Goal: Task Accomplishment & Management: Complete application form

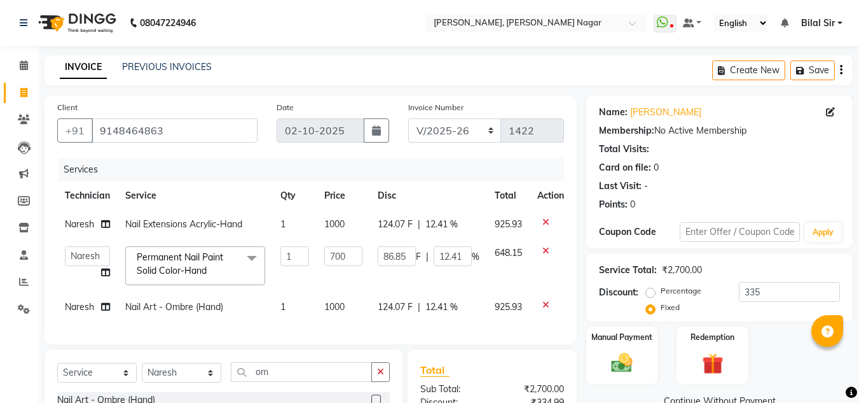
select select "7686"
select select "92046"
select select "service"
select select "92046"
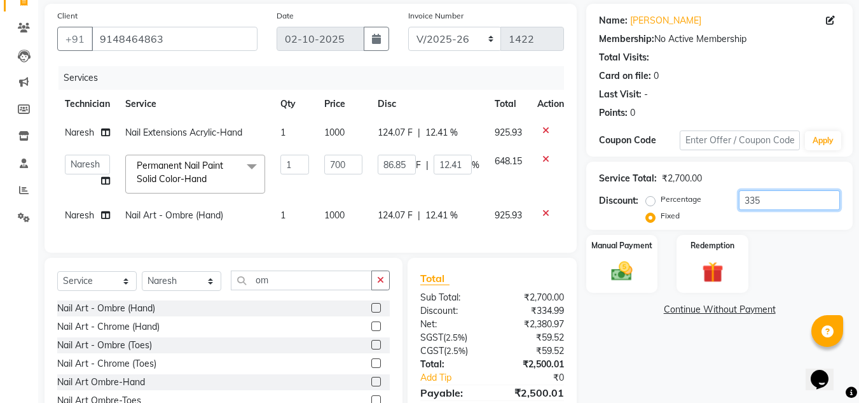
scroll to position [163, 0]
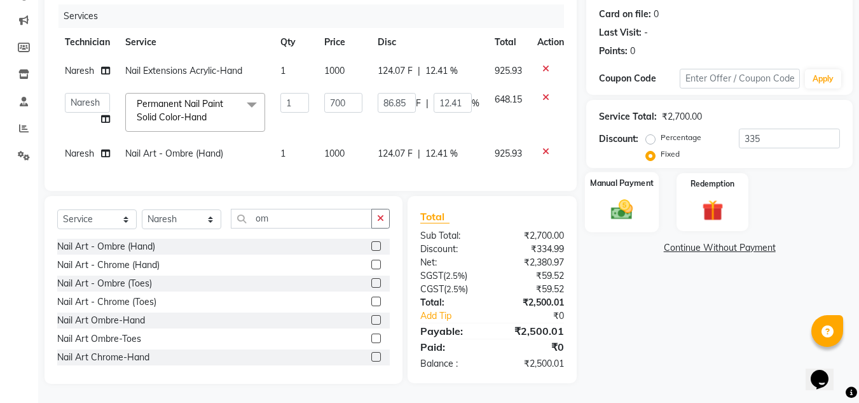
click at [618, 197] on img at bounding box center [622, 209] width 36 height 25
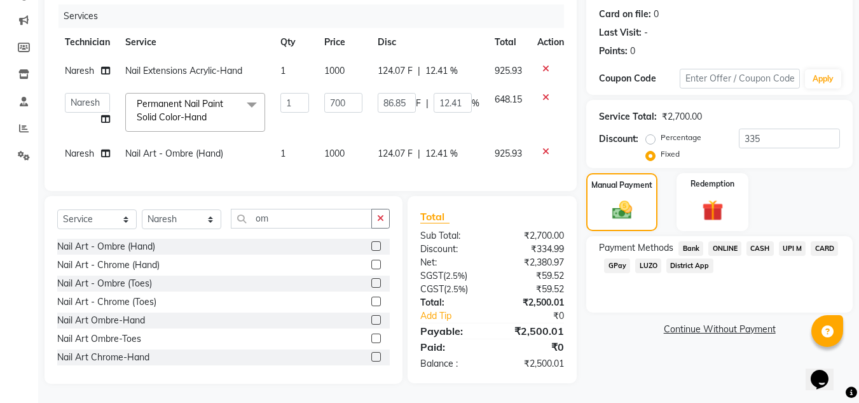
click at [725, 241] on span "ONLINE" at bounding box center [724, 248] width 33 height 15
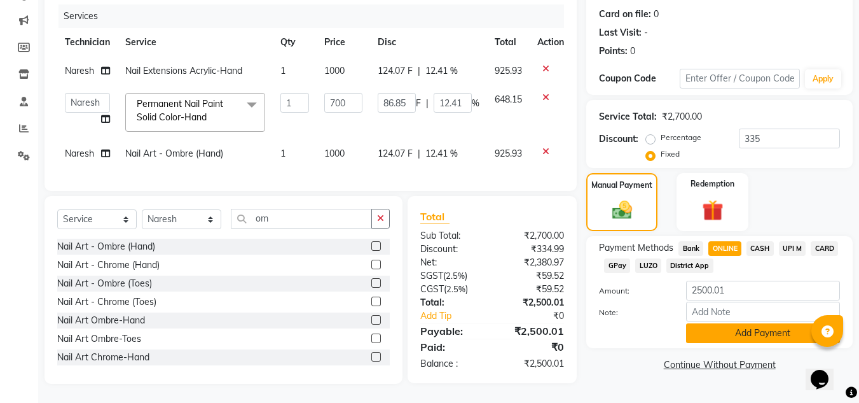
click at [721, 323] on button "Add Payment" at bounding box center [763, 333] width 154 height 20
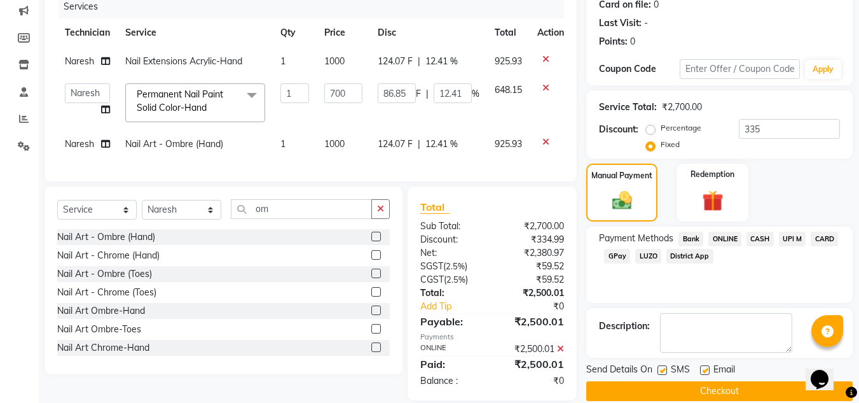
click at [677, 397] on button "Checkout" at bounding box center [719, 391] width 266 height 20
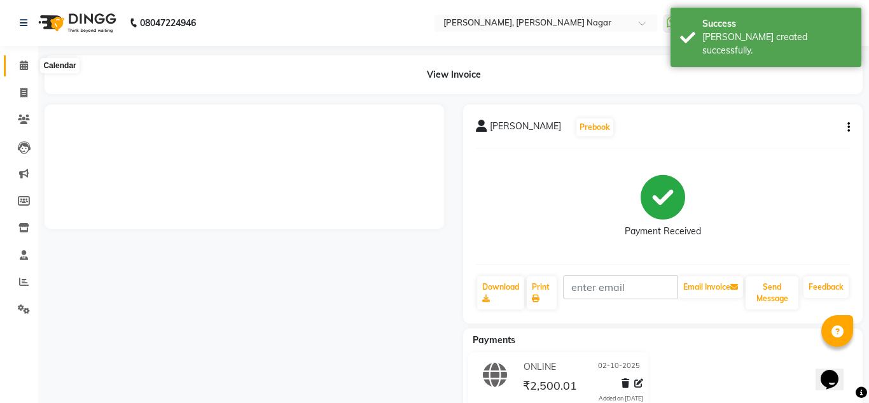
click at [17, 60] on span at bounding box center [24, 66] width 22 height 15
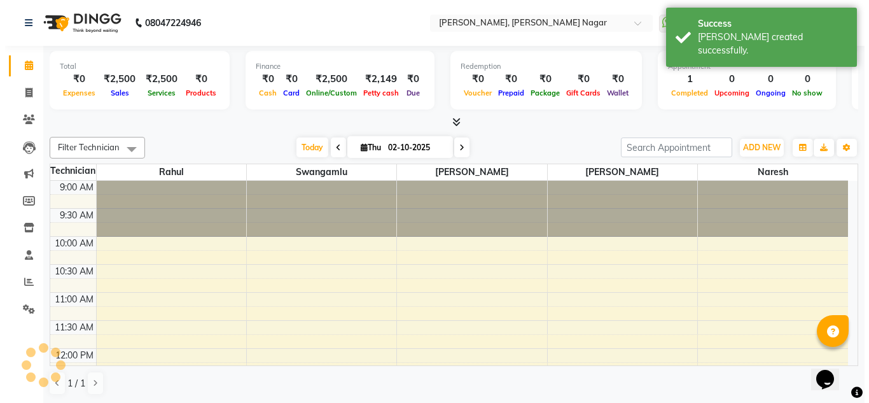
scroll to position [448, 0]
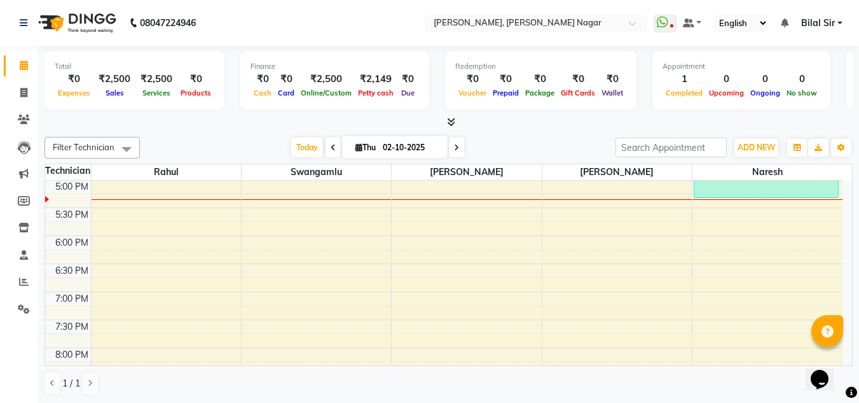
click at [453, 120] on icon at bounding box center [451, 122] width 8 height 10
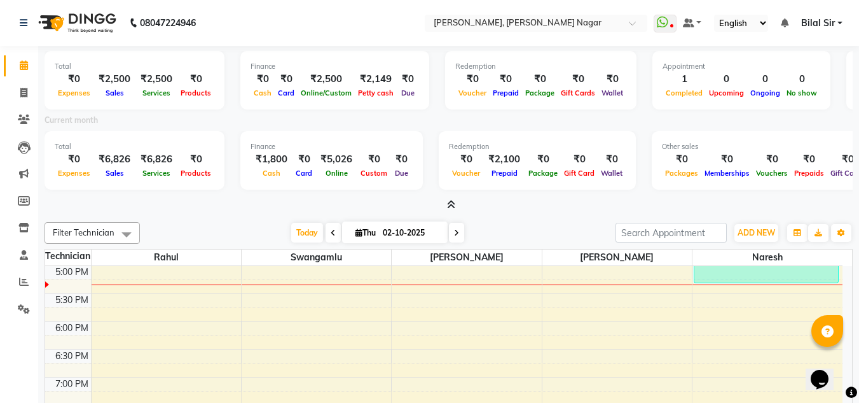
click at [452, 207] on icon at bounding box center [451, 205] width 8 height 10
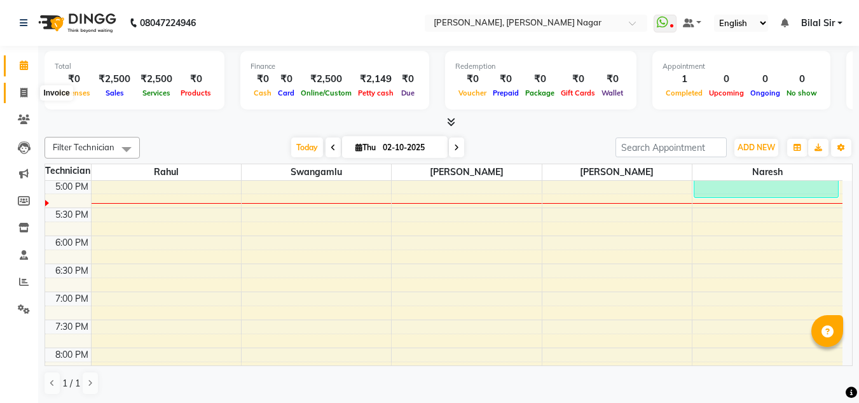
click at [23, 90] on icon at bounding box center [23, 93] width 7 height 10
select select "service"
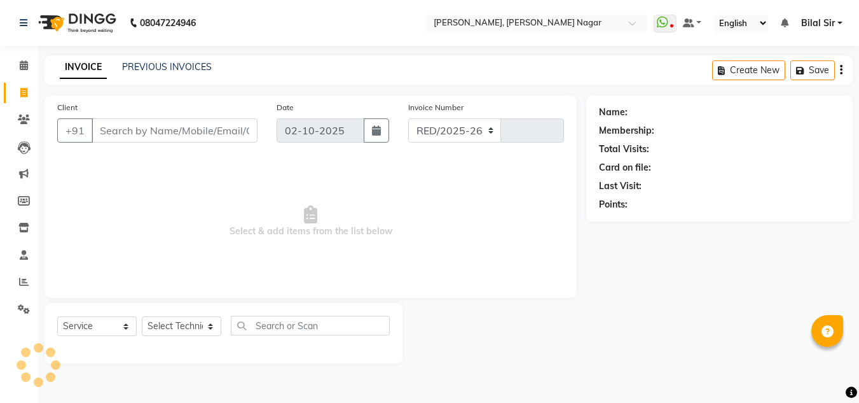
select select "7686"
type input "1423"
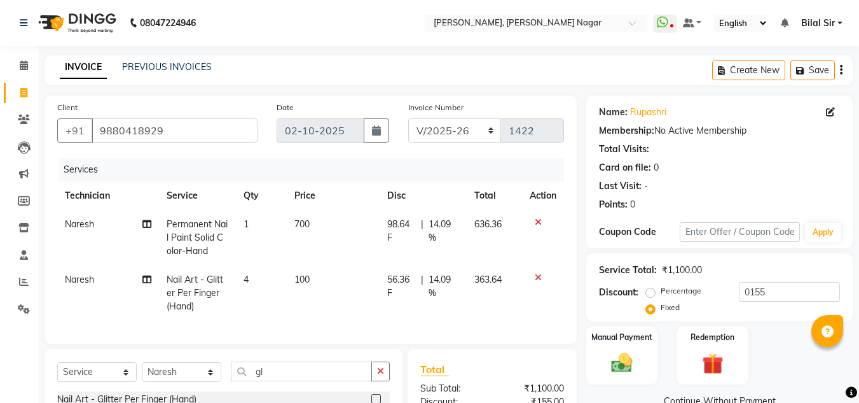
select select "7686"
select select "service"
select select "92046"
click at [10, 95] on link "Invoice" at bounding box center [19, 93] width 31 height 21
select select "service"
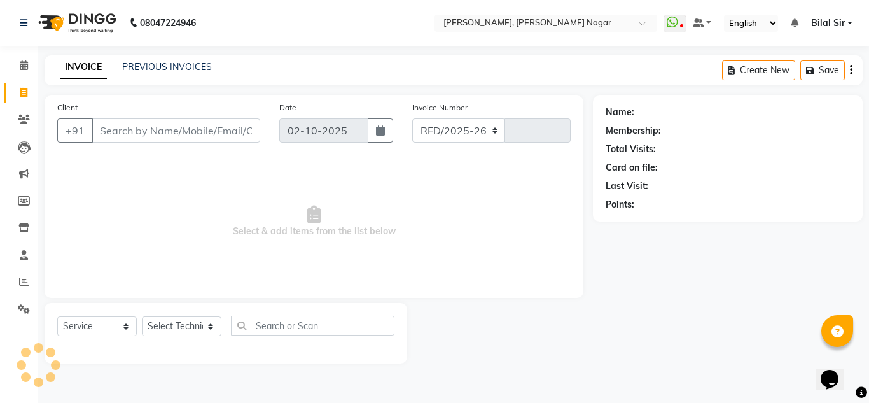
select select "7686"
type input "1423"
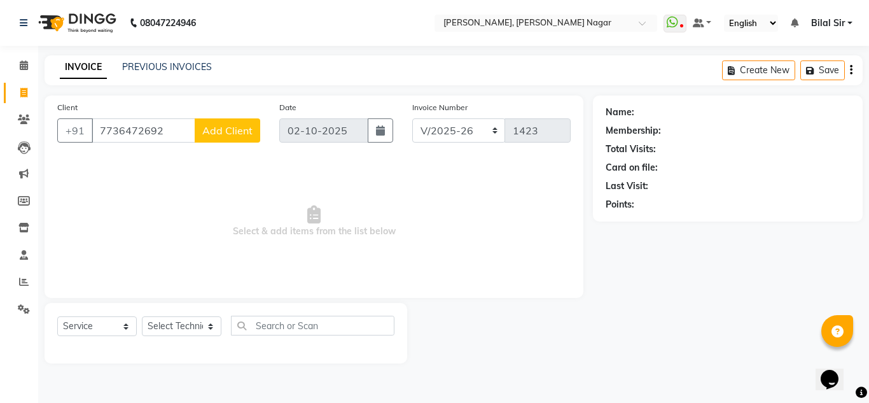
type input "7736472692"
click at [228, 132] on span "Add Client" at bounding box center [227, 130] width 50 height 13
select select "21"
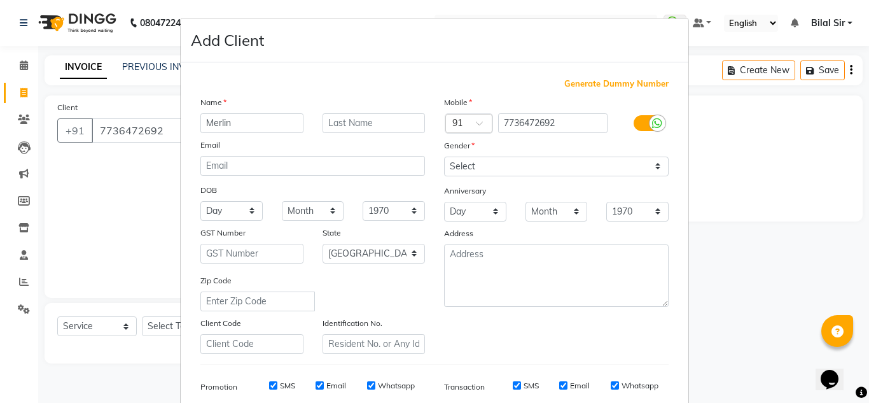
type input "Merlin"
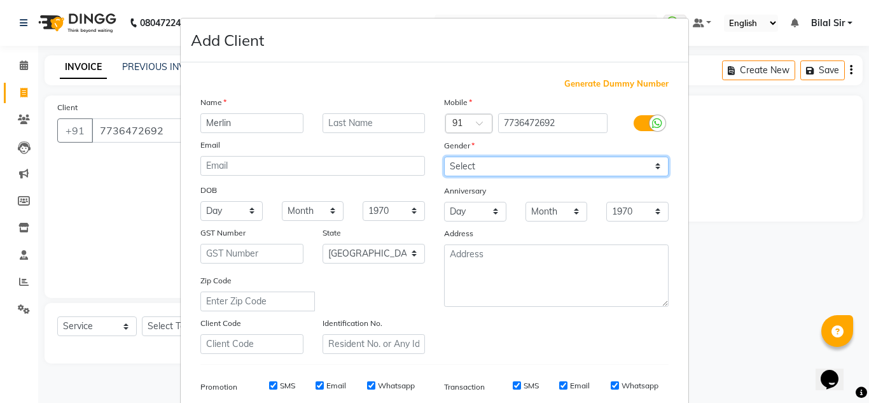
click at [515, 165] on select "Select [DEMOGRAPHIC_DATA] [DEMOGRAPHIC_DATA] Other Prefer Not To Say" at bounding box center [556, 166] width 224 height 20
select select "[DEMOGRAPHIC_DATA]"
click at [444, 156] on select "Select [DEMOGRAPHIC_DATA] [DEMOGRAPHIC_DATA] Other Prefer Not To Say" at bounding box center [556, 166] width 224 height 20
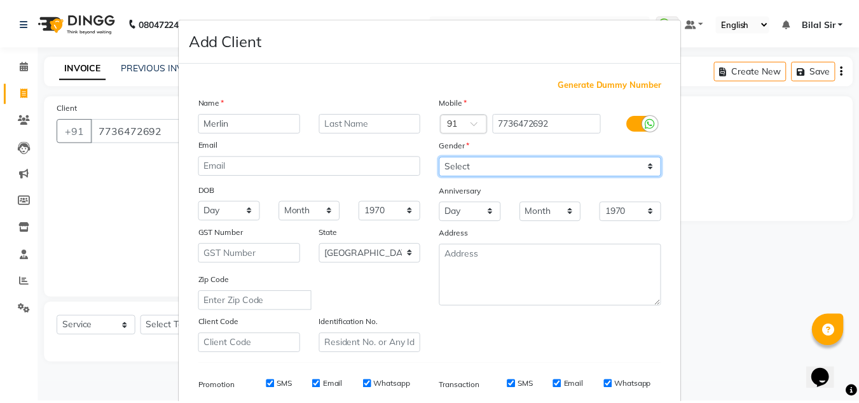
scroll to position [184, 0]
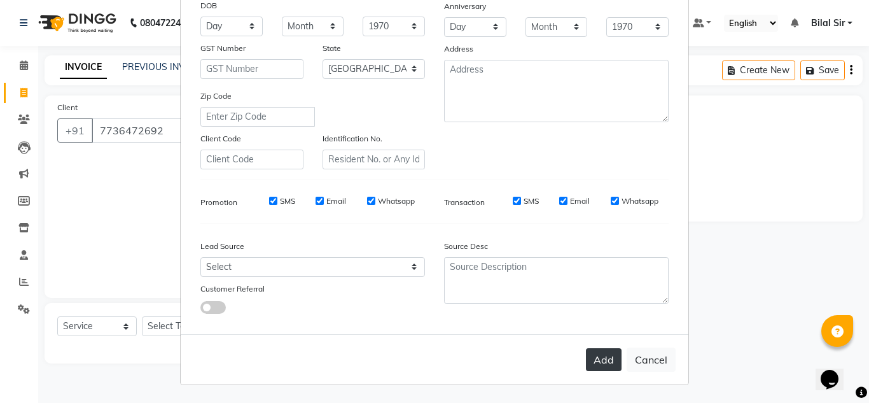
click at [602, 357] on button "Add" at bounding box center [604, 359] width 36 height 23
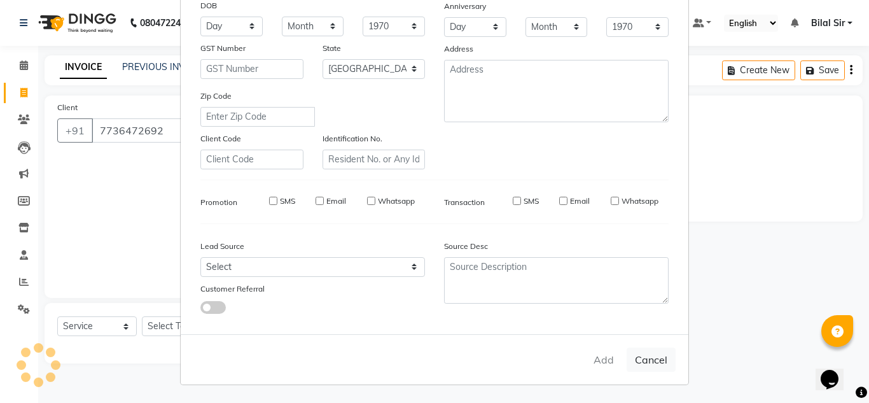
select select
select select "null"
select select
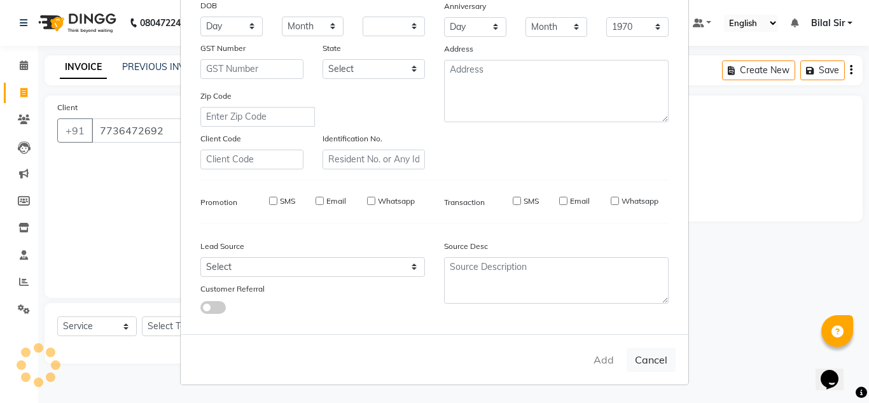
select select
checkbox input "false"
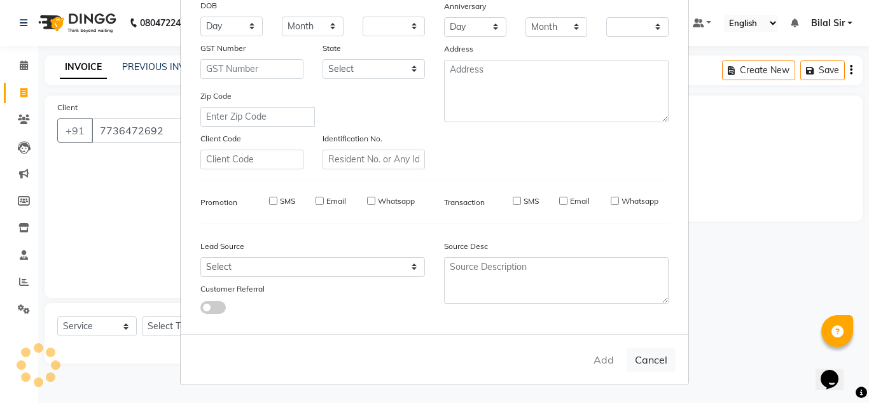
checkbox input "false"
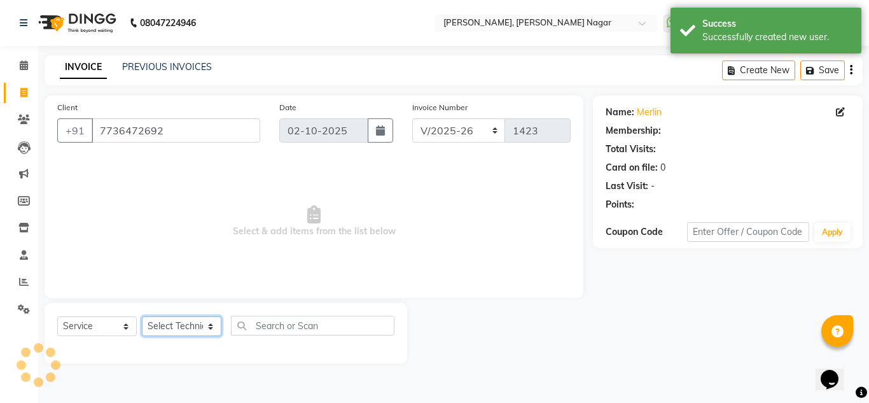
click at [163, 328] on select "Select Technician [PERSON_NAME] [PERSON_NAME] [PERSON_NAME] Manager [PERSON_NAM…" at bounding box center [181, 326] width 79 height 20
select select "81679"
click at [142, 316] on select "Select Technician [PERSON_NAME] [PERSON_NAME] [PERSON_NAME] Manager [PERSON_NAM…" at bounding box center [181, 326] width 79 height 20
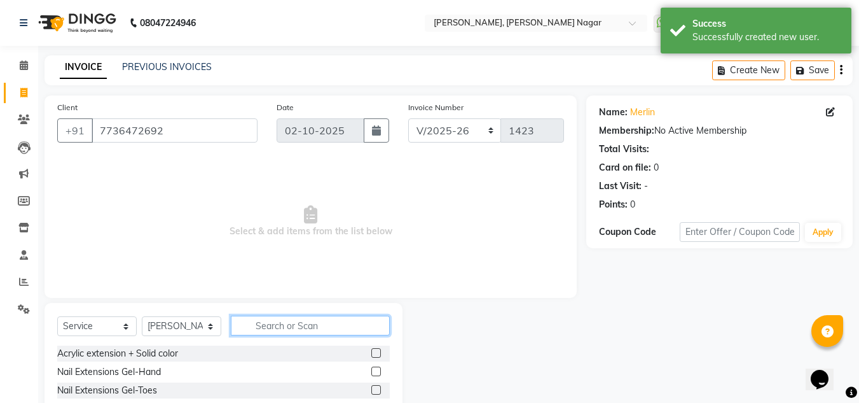
click at [272, 324] on input "text" at bounding box center [310, 325] width 159 height 20
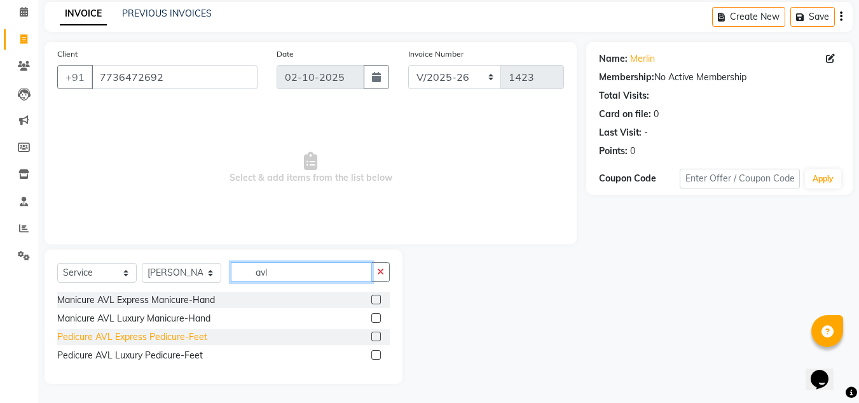
type input "avl"
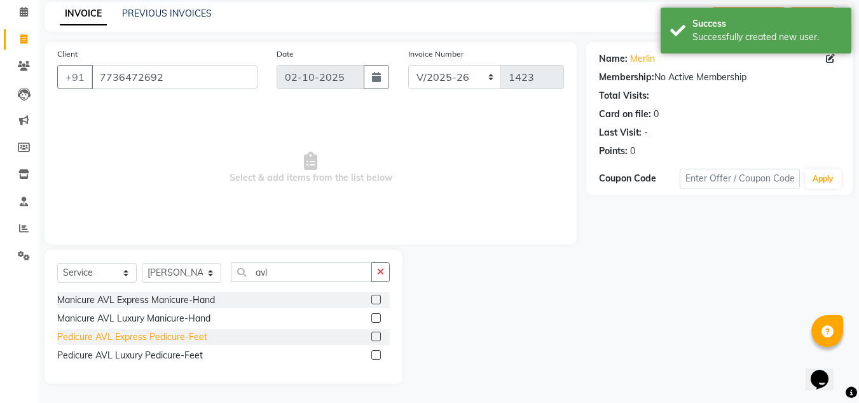
click at [163, 336] on div "Pedicure AVL Express Pedicure-Feet" at bounding box center [132, 336] width 150 height 13
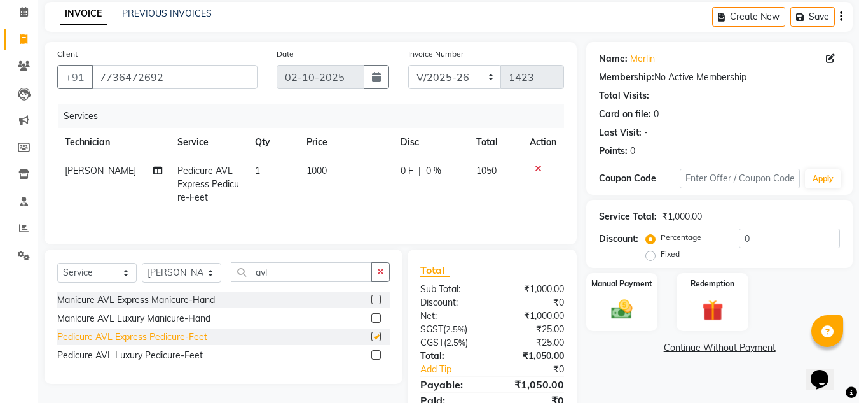
checkbox input "false"
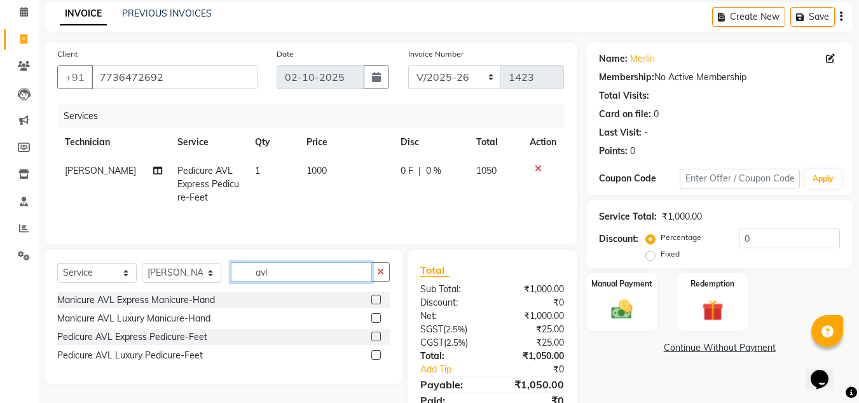
click at [294, 265] on input "avl" at bounding box center [301, 272] width 141 height 20
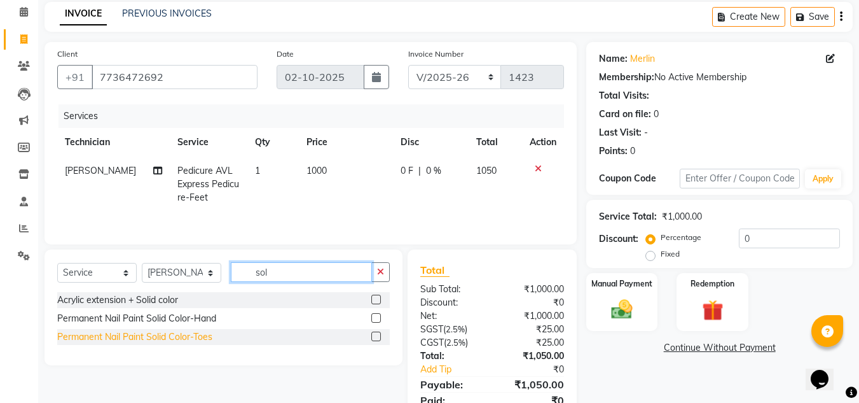
type input "sol"
click at [193, 333] on div "Permanent Nail Paint Solid Color-Toes" at bounding box center [134, 336] width 155 height 13
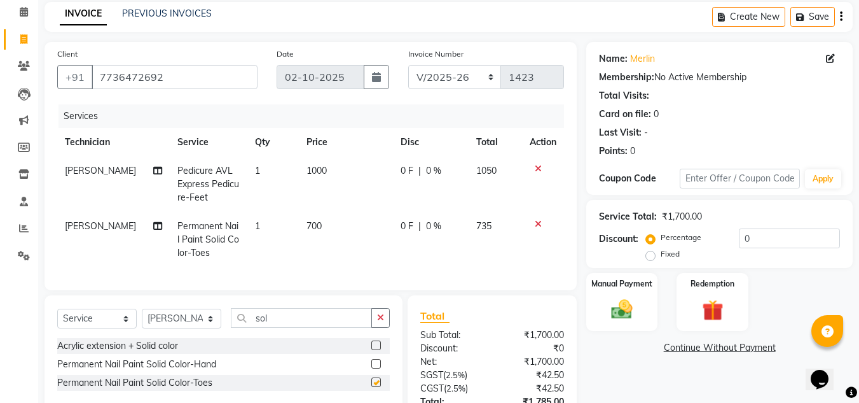
checkbox input "false"
click at [277, 324] on input "sol" at bounding box center [301, 318] width 141 height 20
type input "s"
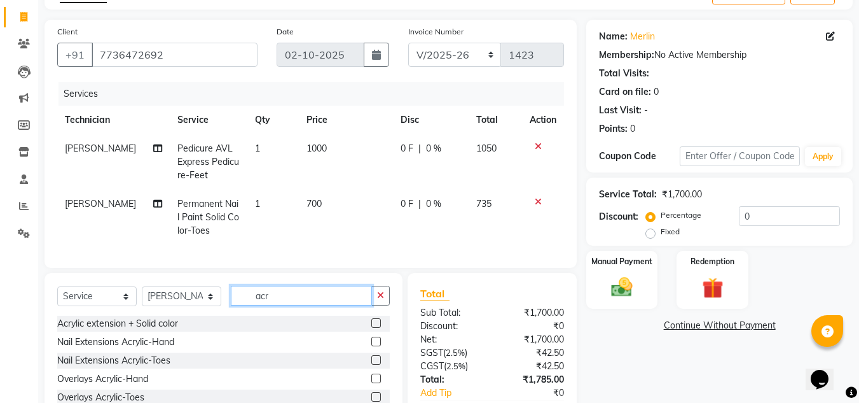
scroll to position [162, 0]
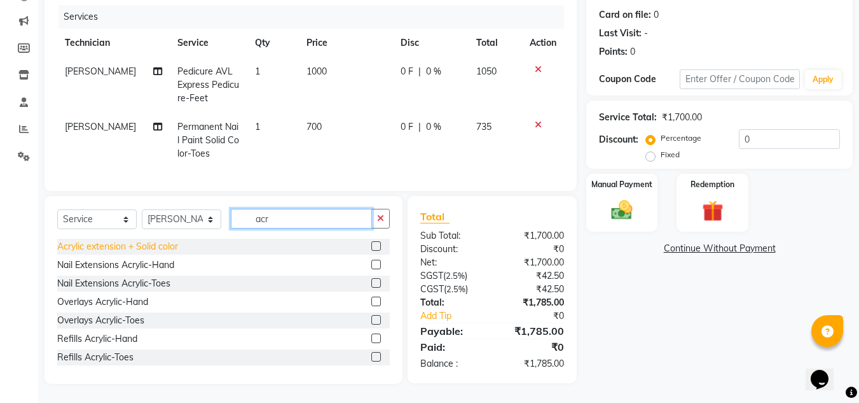
type input "acr"
click at [148, 244] on div "Acrylic extension + Solid color" at bounding box center [117, 246] width 121 height 13
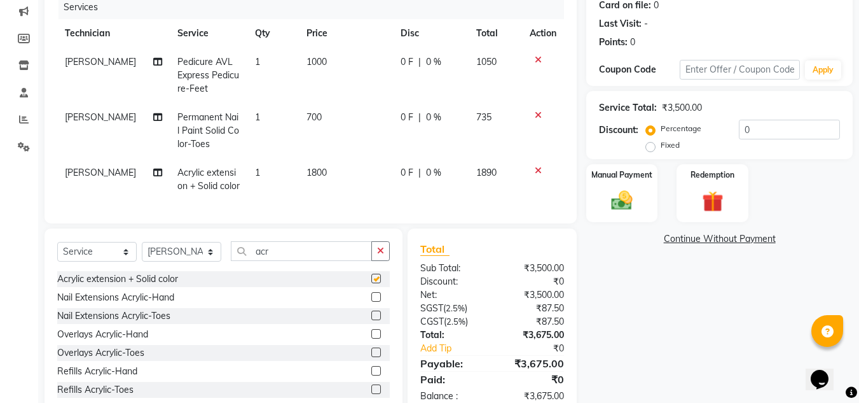
checkbox input "false"
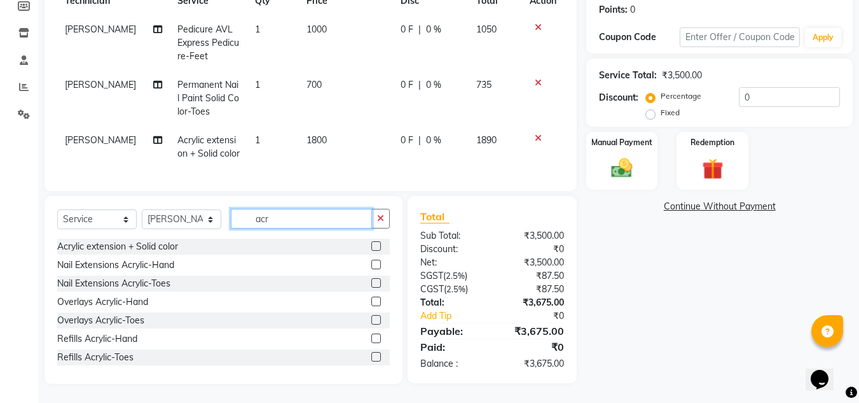
click at [287, 215] on input "acr" at bounding box center [301, 219] width 141 height 20
type input "a"
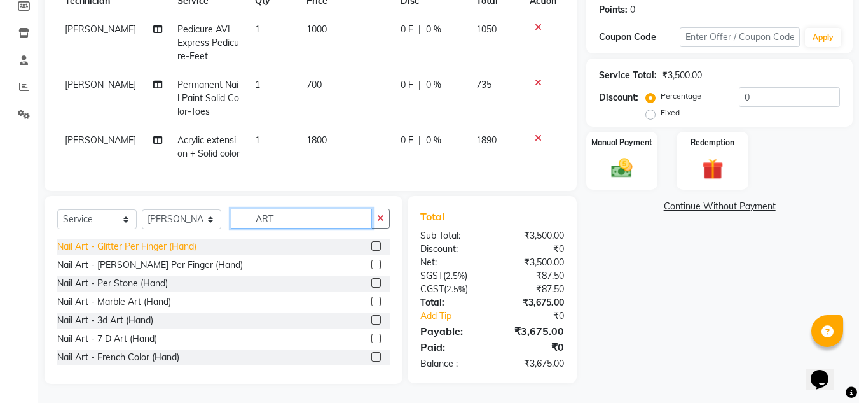
type input "ART"
click at [129, 250] on div "Nail Art - Glitter Per Finger (Hand)" at bounding box center [126, 246] width 139 height 13
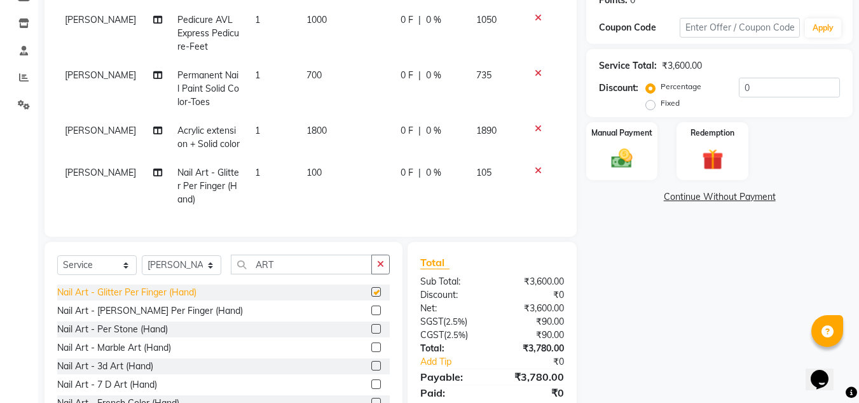
checkbox input "false"
click at [317, 174] on td "100" at bounding box center [346, 185] width 94 height 55
select select "81679"
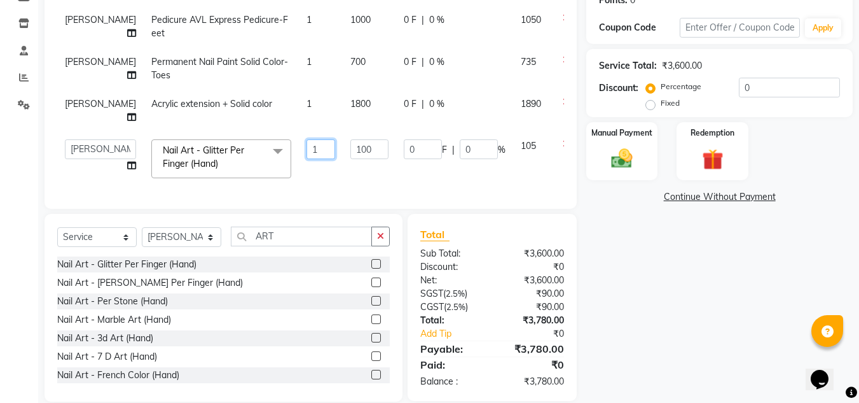
click at [307, 139] on input "1" at bounding box center [321, 149] width 29 height 20
type input "4"
click at [707, 294] on div "Name: Merlin Membership: No Active Membership Total Visits: Card on file: 0 Las…" at bounding box center [724, 146] width 276 height 510
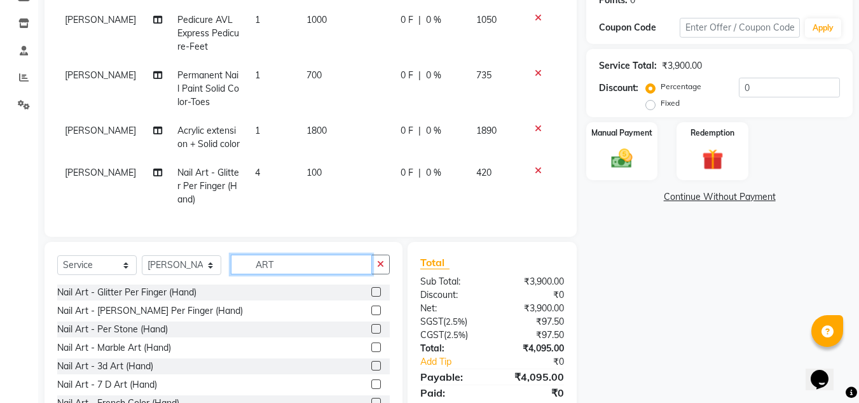
click at [300, 274] on input "ART" at bounding box center [301, 264] width 141 height 20
type input "A"
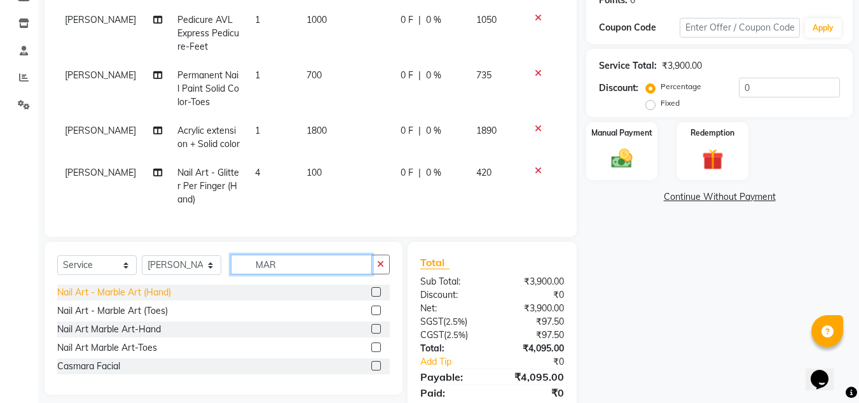
type input "MAR"
click at [135, 297] on div "Nail Art - Marble Art (Hand)" at bounding box center [114, 292] width 114 height 13
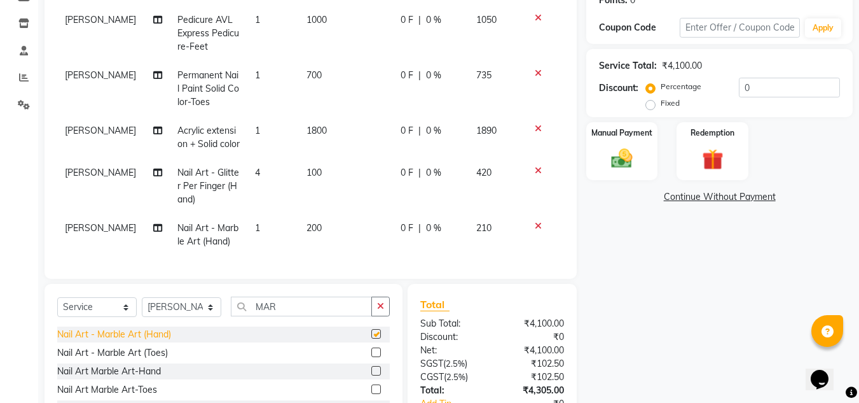
checkbox input "false"
click at [307, 233] on span "200" at bounding box center [314, 227] width 15 height 11
select select "81679"
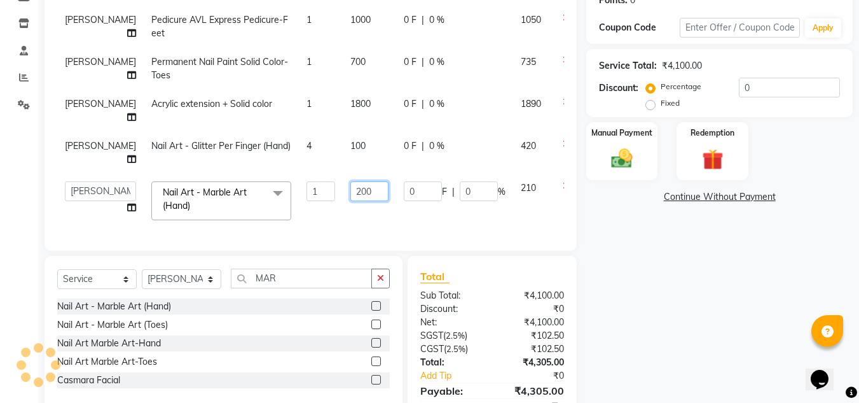
click at [350, 181] on input "200" at bounding box center [369, 191] width 38 height 20
type input "250"
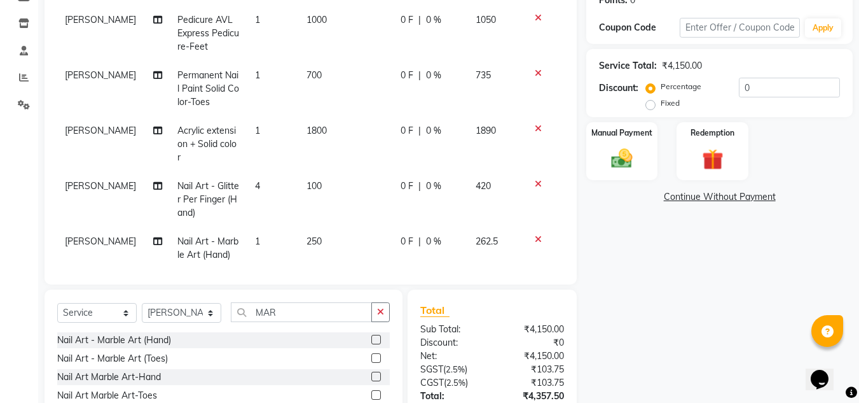
click at [259, 236] on td "1" at bounding box center [273, 248] width 52 height 42
select select "81679"
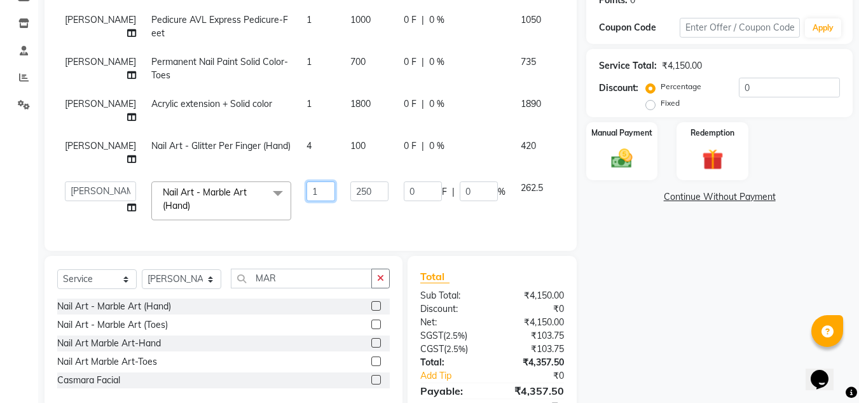
click at [307, 181] on input "1" at bounding box center [321, 191] width 29 height 20
type input "4"
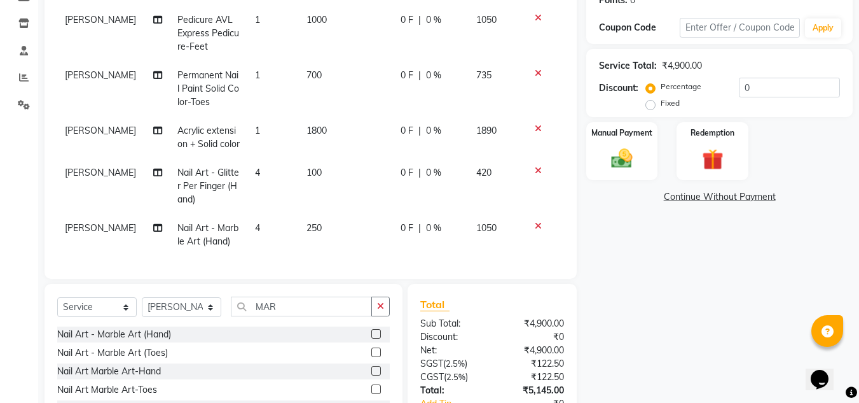
click at [612, 250] on div "Name: Merlin Membership: No Active Membership Total Visits: Card on file: 0 Las…" at bounding box center [724, 180] width 276 height 579
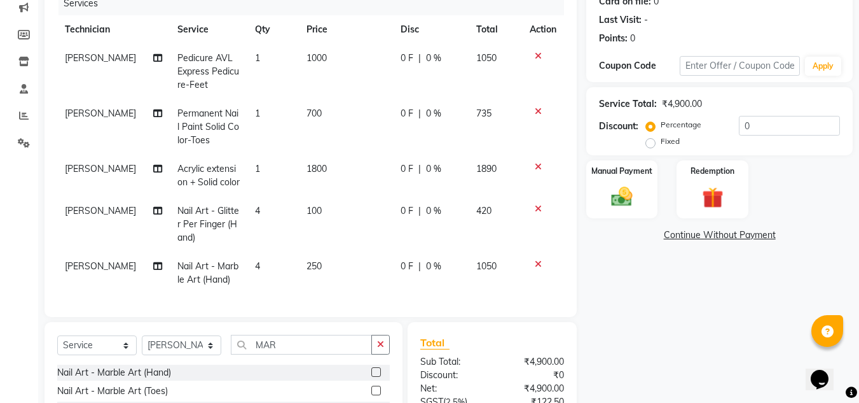
scroll to position [297, 0]
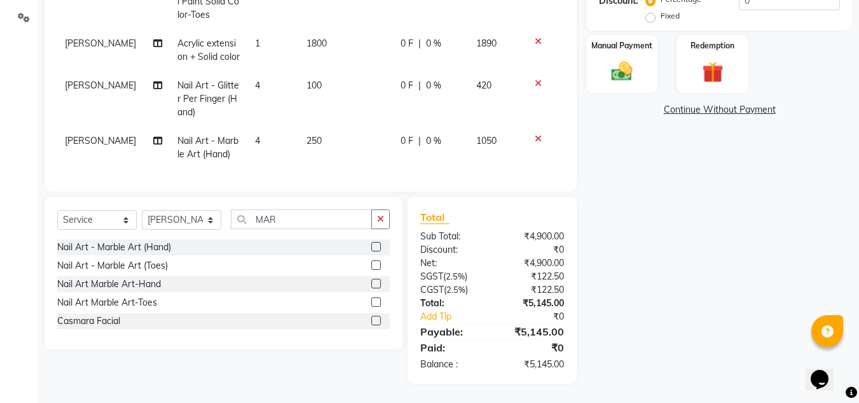
click at [380, 326] on div at bounding box center [375, 321] width 8 height 13
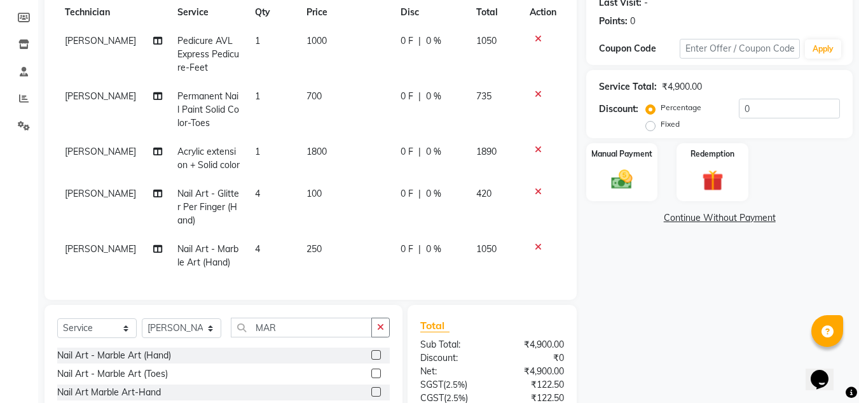
scroll to position [0, 0]
click at [307, 156] on span "1800" at bounding box center [317, 151] width 20 height 11
select select "81679"
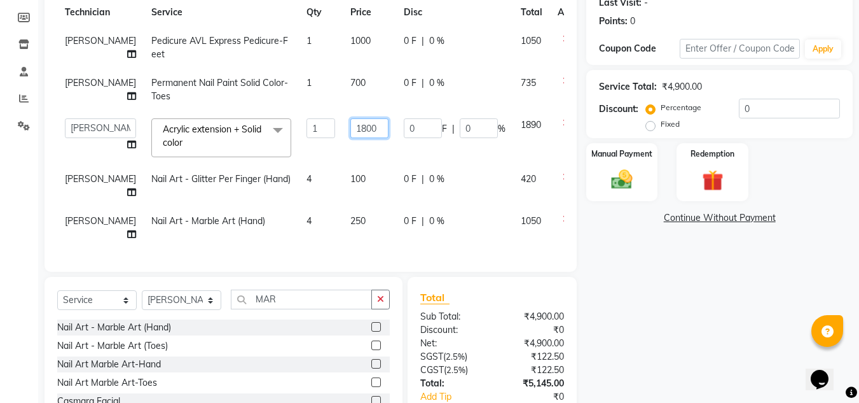
click at [350, 128] on input "1800" at bounding box center [369, 128] width 38 height 20
type input "1200"
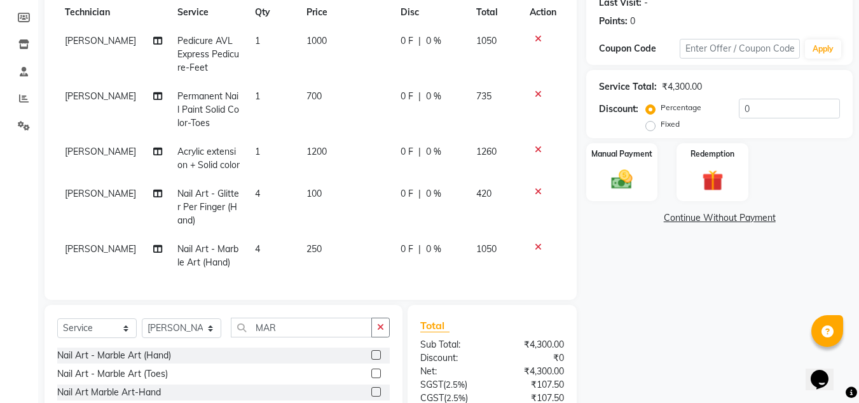
click at [560, 276] on div "Client [PHONE_NUMBER] Date [DATE] Invoice Number RED/2025-26 BTH/2025-26 V/2025…" at bounding box center [310, 201] width 551 height 579
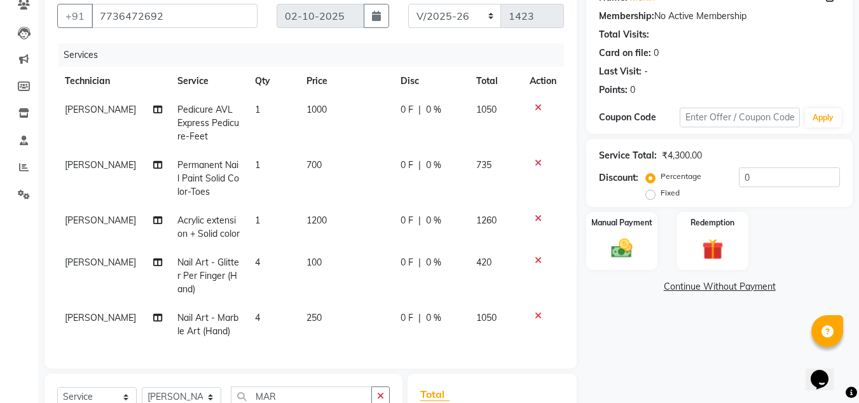
scroll to position [114, 0]
click at [618, 235] on div "Manual Payment" at bounding box center [622, 241] width 74 height 60
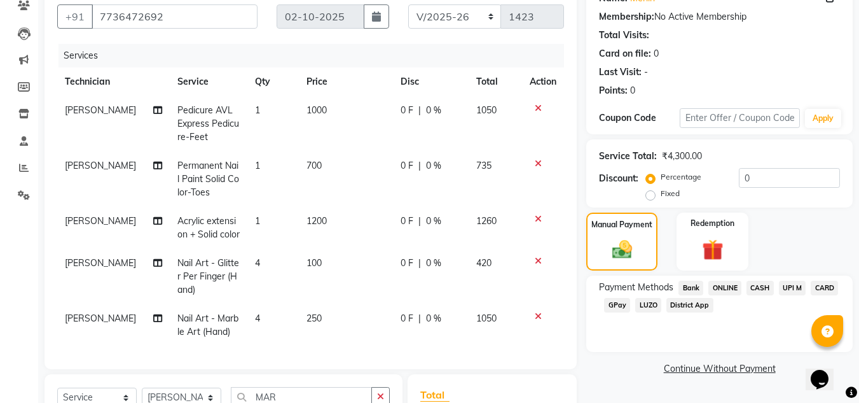
click at [426, 222] on span "0 %" at bounding box center [433, 220] width 15 height 13
select select "81679"
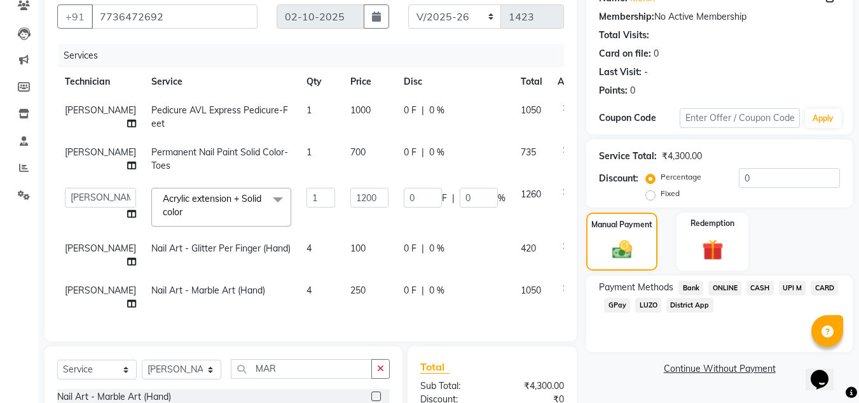
click at [404, 238] on td "0 F | 0 %" at bounding box center [454, 255] width 117 height 42
select select "81679"
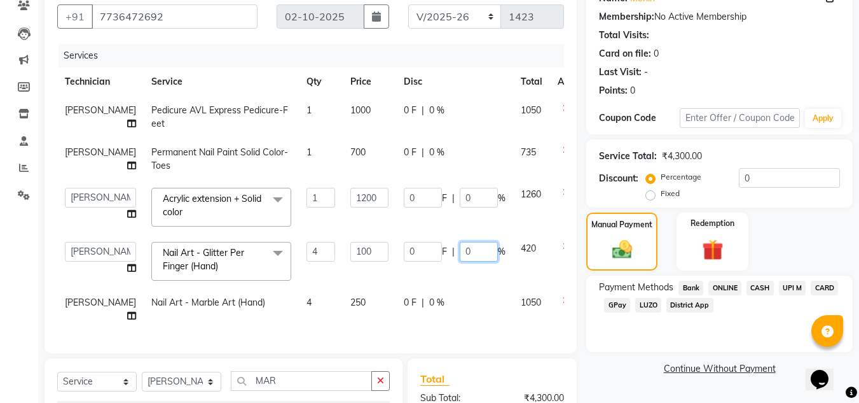
click at [460, 252] on input "0" at bounding box center [479, 252] width 38 height 20
type input "50"
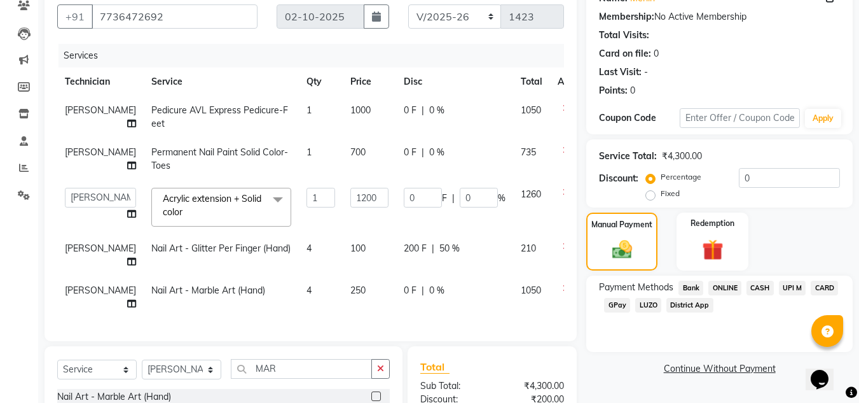
click at [417, 298] on td "0 F | 0 %" at bounding box center [454, 297] width 117 height 42
select select "81679"
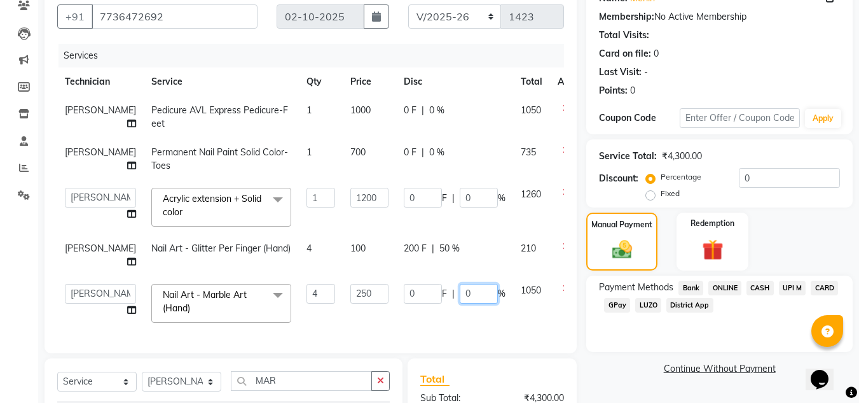
click at [460, 295] on input "0" at bounding box center [479, 294] width 38 height 20
type input "25"
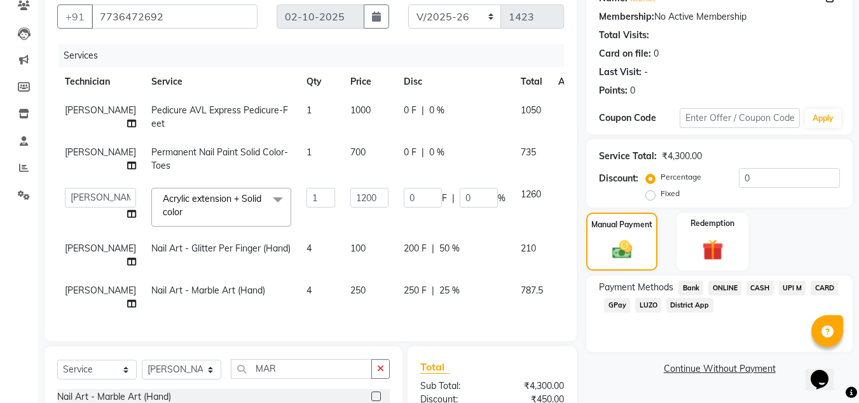
click at [422, 118] on td "0 F | 0 %" at bounding box center [454, 117] width 117 height 42
select select "81679"
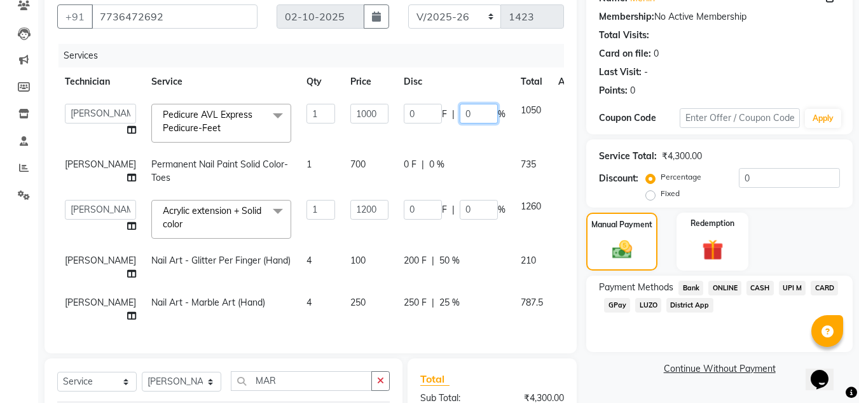
click at [460, 109] on input "0" at bounding box center [479, 114] width 38 height 20
type input "25"
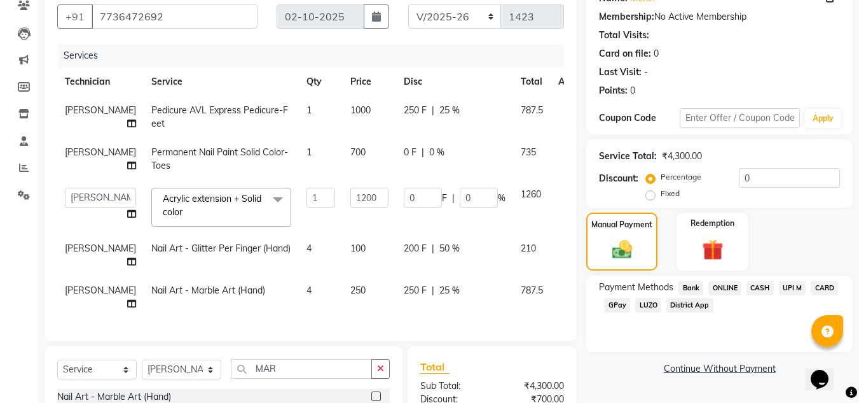
click at [768, 71] on div "Last Visit: -" at bounding box center [719, 72] width 241 height 13
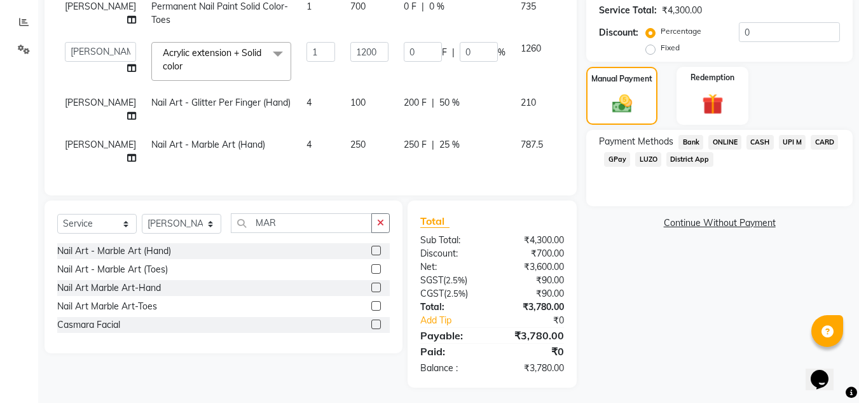
click at [735, 142] on span "ONLINE" at bounding box center [724, 142] width 33 height 15
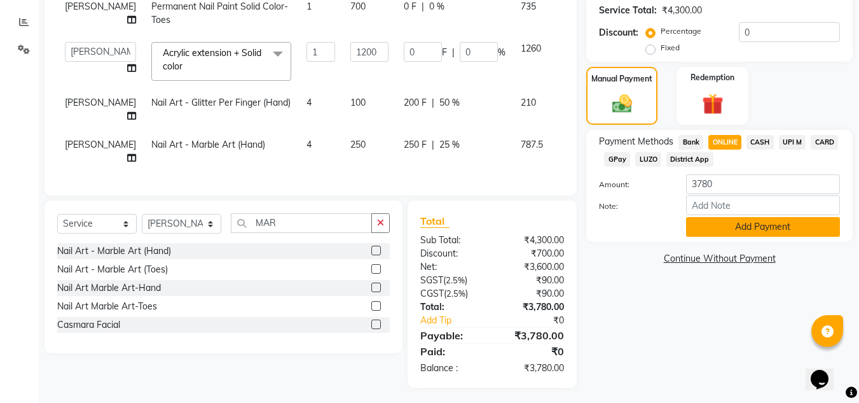
click at [705, 224] on button "Add Payment" at bounding box center [763, 227] width 154 height 20
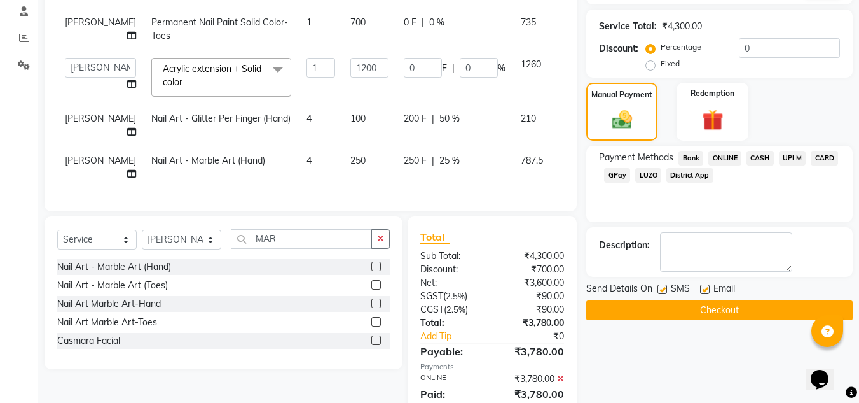
scroll to position [256, 0]
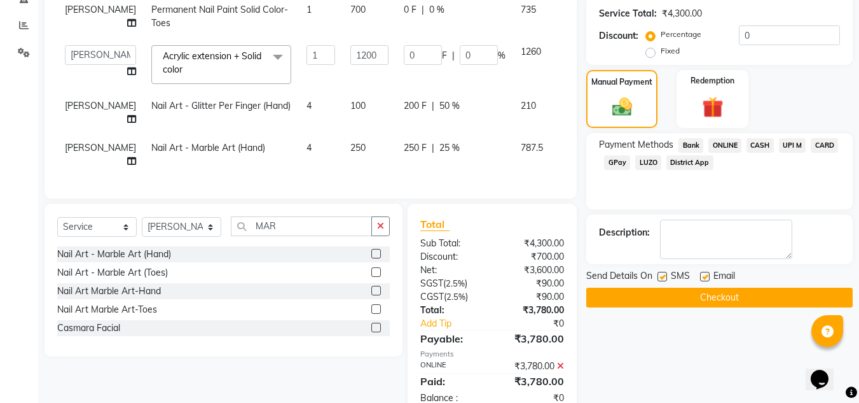
click at [609, 307] on div "Name: Merlin Membership: No Active Membership Total Visits: Card on file: 0 Las…" at bounding box center [724, 128] width 276 height 578
click at [616, 302] on button "Checkout" at bounding box center [719, 297] width 266 height 20
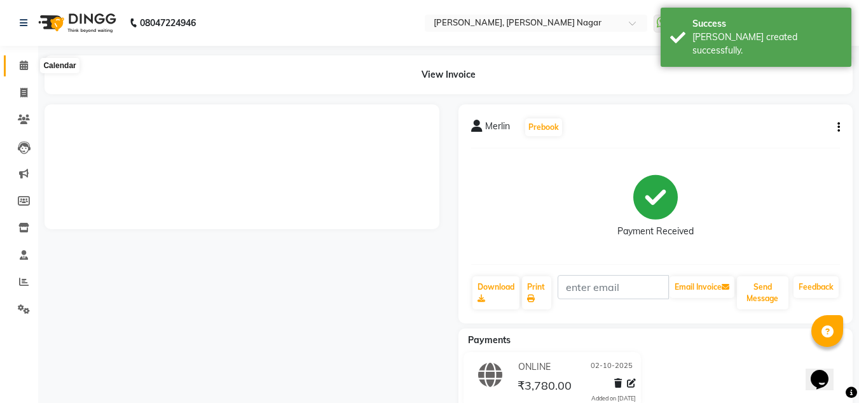
click at [24, 66] on icon at bounding box center [24, 65] width 8 height 10
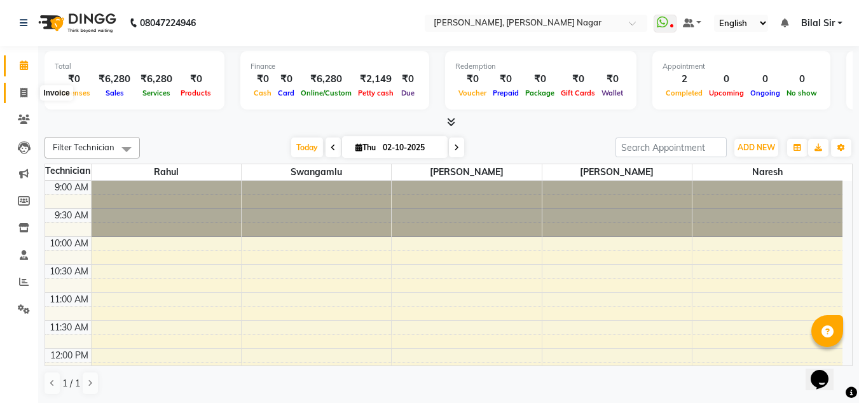
click at [17, 92] on span at bounding box center [24, 93] width 22 height 15
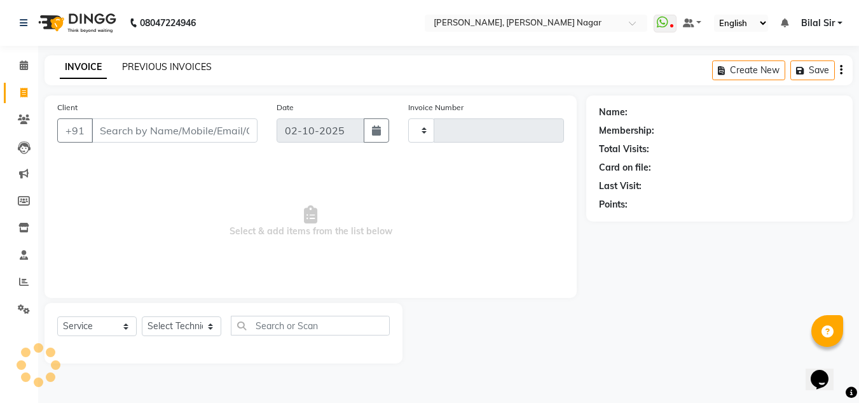
click at [135, 72] on link "PREVIOUS INVOICES" at bounding box center [167, 66] width 90 height 11
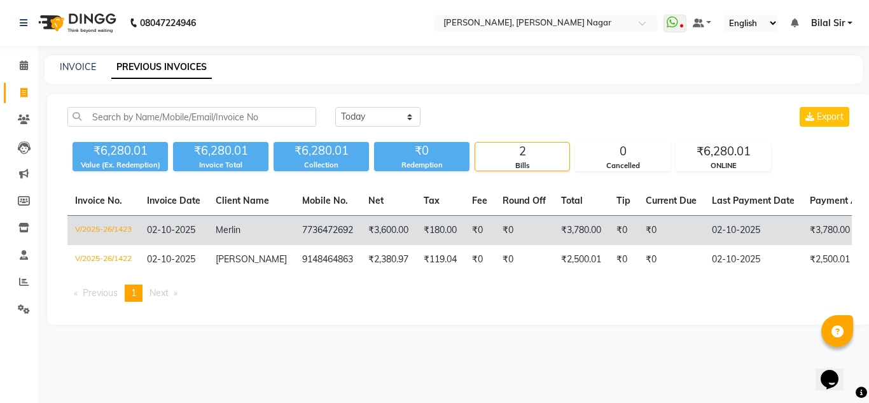
click at [211, 240] on td "Merlin" at bounding box center [251, 231] width 86 height 30
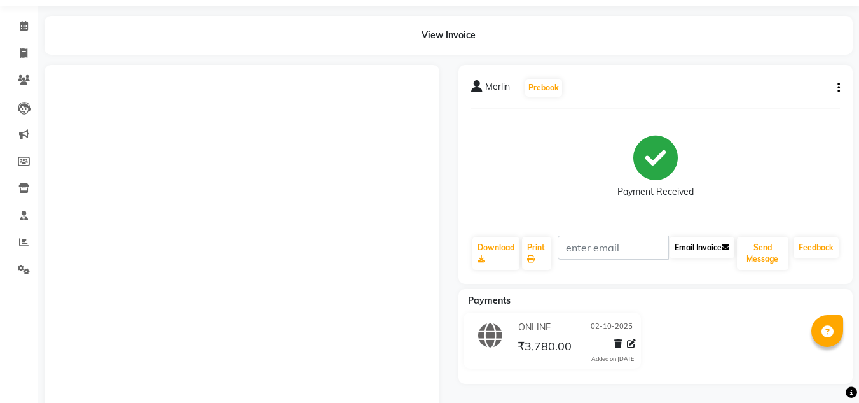
scroll to position [39, 0]
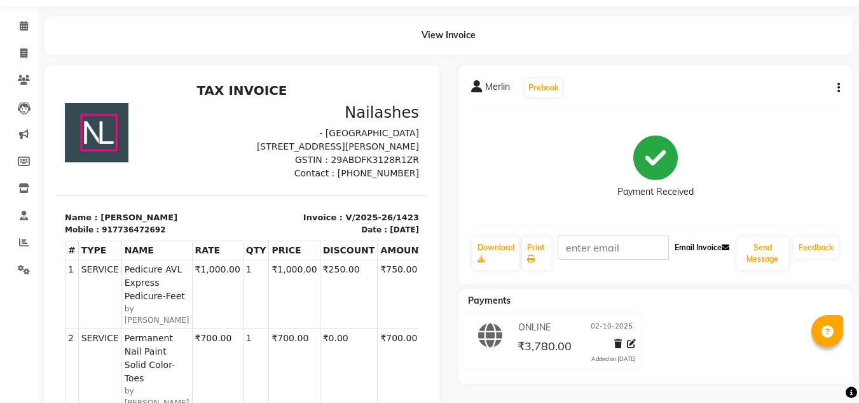
click at [687, 251] on button "Email Invoice" at bounding box center [702, 248] width 65 height 22
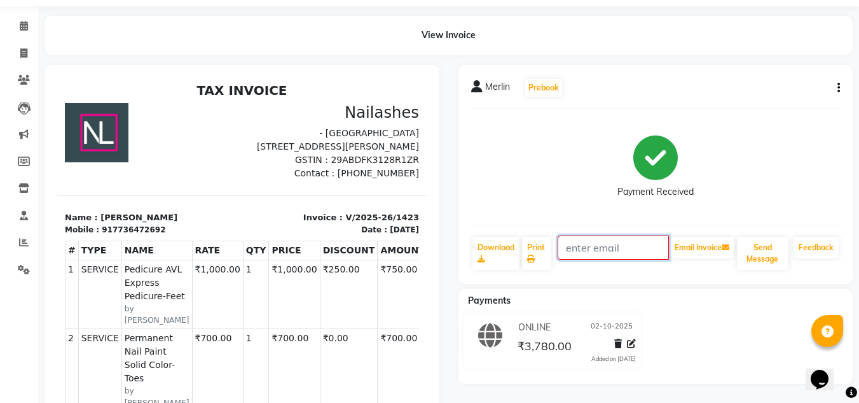
click at [606, 242] on input "text" at bounding box center [613, 247] width 111 height 24
type input "mtinamathers@gmail.com"
click at [715, 249] on button "Email Invoice" at bounding box center [702, 248] width 65 height 22
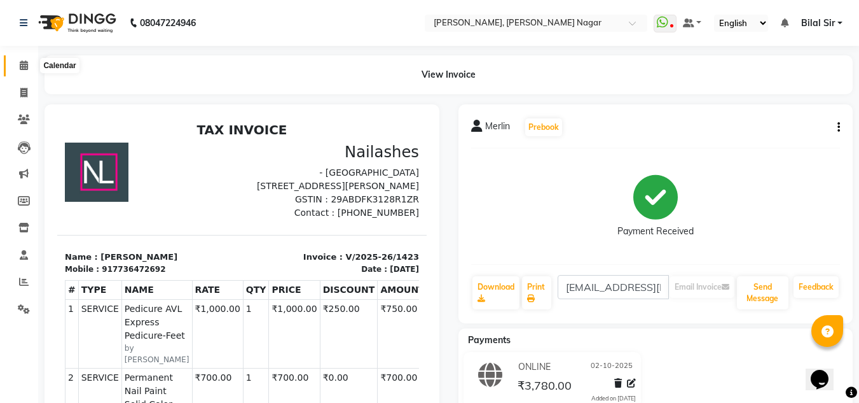
click at [23, 64] on icon at bounding box center [24, 65] width 8 height 10
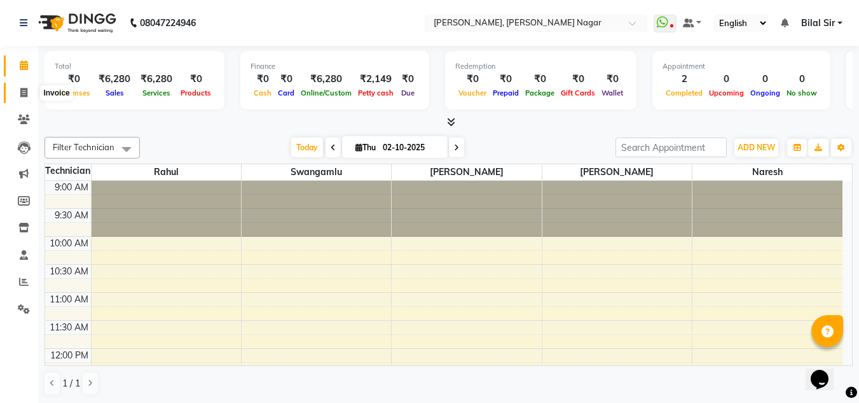
click at [27, 92] on icon at bounding box center [23, 93] width 7 height 10
select select "service"
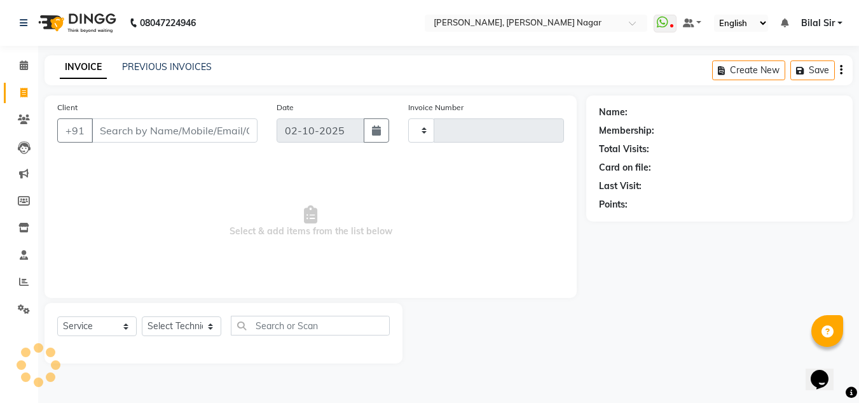
type input "1424"
select select "7686"
click at [185, 322] on select "Select Technician" at bounding box center [181, 326] width 79 height 20
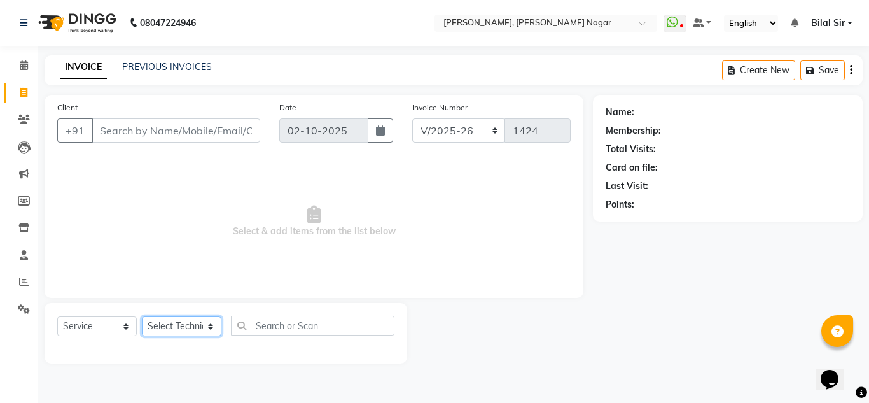
select select "68294"
click at [142, 316] on select "Select Technician [PERSON_NAME] [PERSON_NAME] [PERSON_NAME] Manager [PERSON_NAM…" at bounding box center [181, 326] width 79 height 20
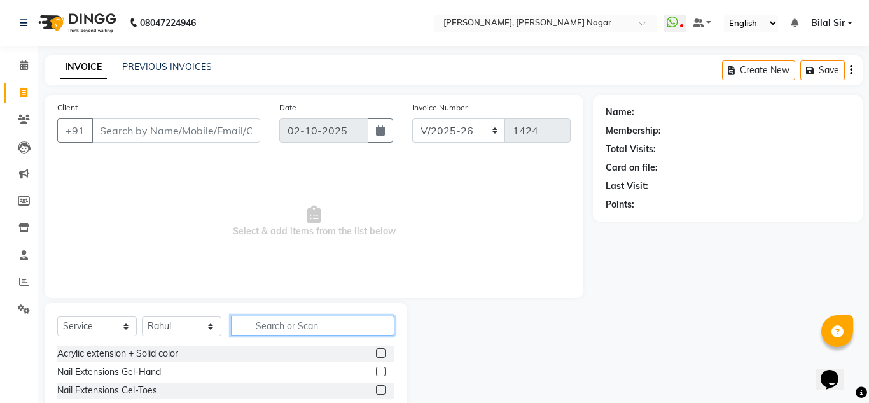
click at [259, 319] on input "text" at bounding box center [312, 325] width 163 height 20
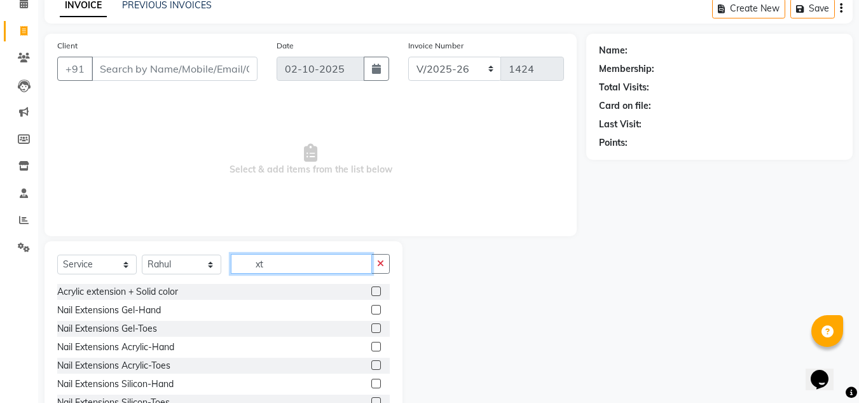
scroll to position [62, 0]
type input "xt"
click at [160, 345] on div "Nail Extensions Acrylic-Hand" at bounding box center [115, 346] width 117 height 13
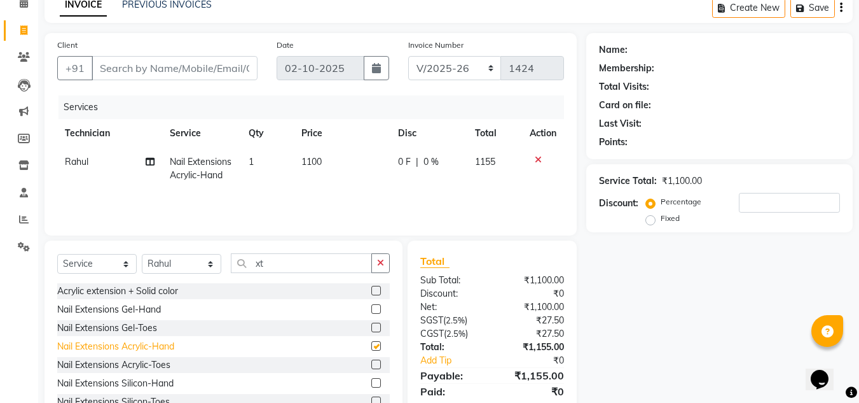
checkbox input "false"
click at [314, 160] on span "1100" at bounding box center [311, 161] width 20 height 11
select select "68294"
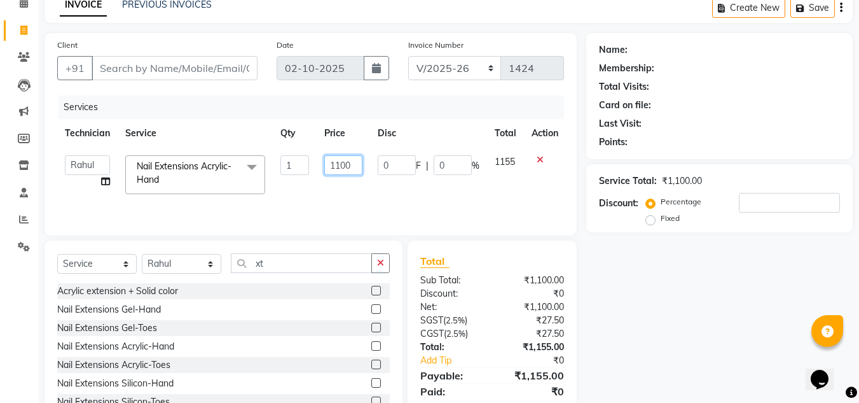
click at [340, 164] on input "1100" at bounding box center [343, 165] width 38 height 20
type input "1000"
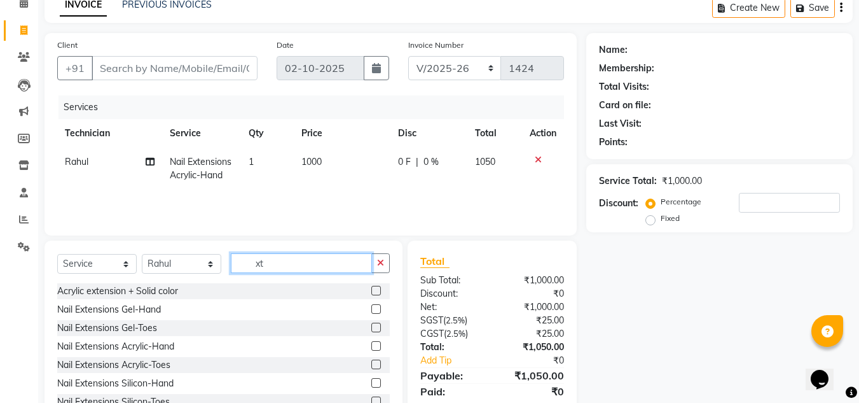
click at [284, 263] on input "xt" at bounding box center [301, 263] width 141 height 20
type input "x"
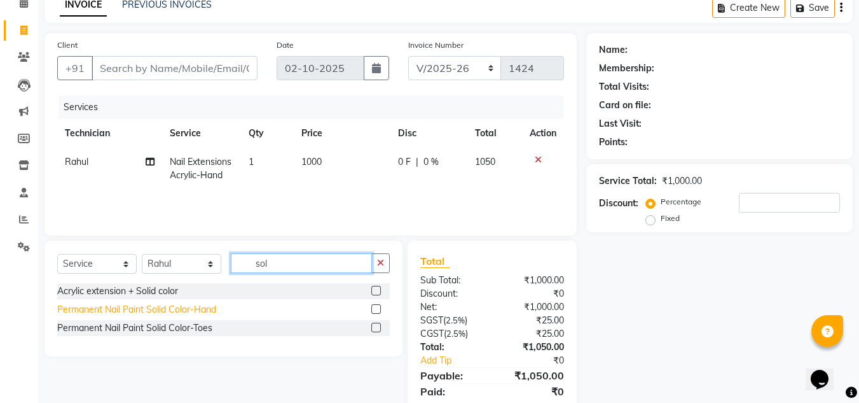
type input "sol"
click at [167, 306] on div "Permanent Nail Paint Solid Color-Hand" at bounding box center [136, 309] width 159 height 13
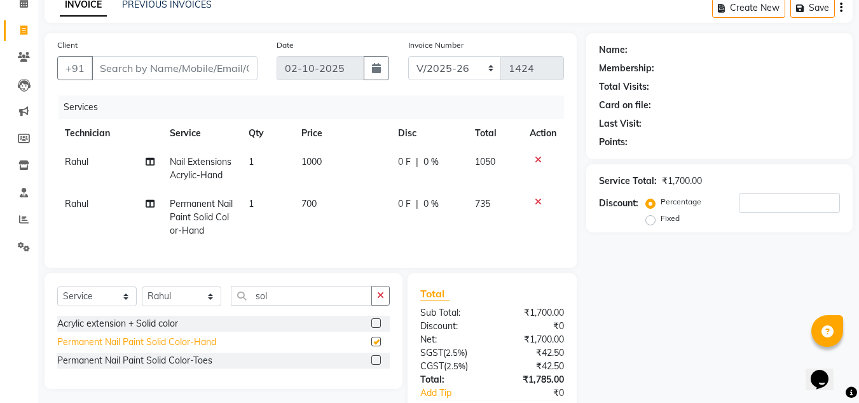
checkbox input "false"
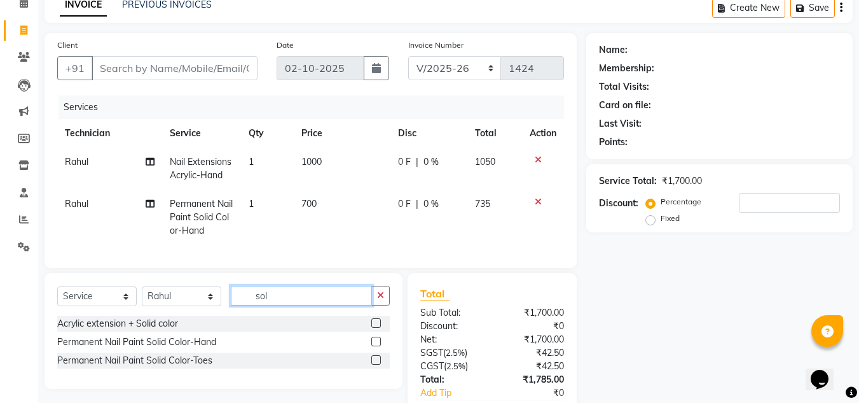
click at [295, 305] on input "sol" at bounding box center [301, 296] width 141 height 20
type input "s"
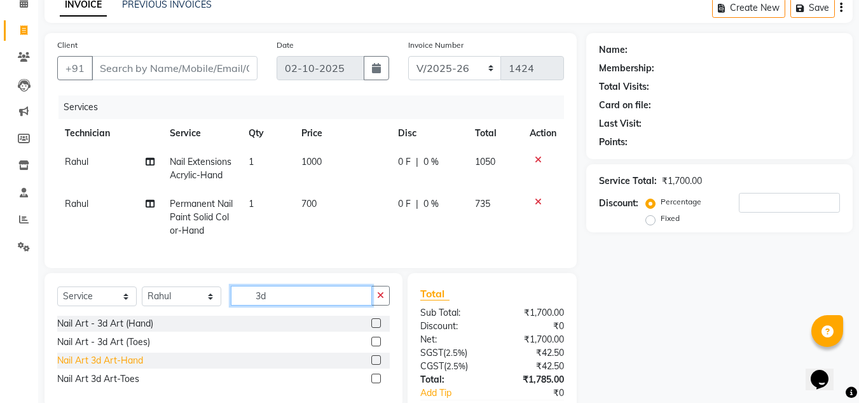
type input "3d"
click at [138, 367] on div "Nail Art 3d Art-Hand" at bounding box center [100, 360] width 86 height 13
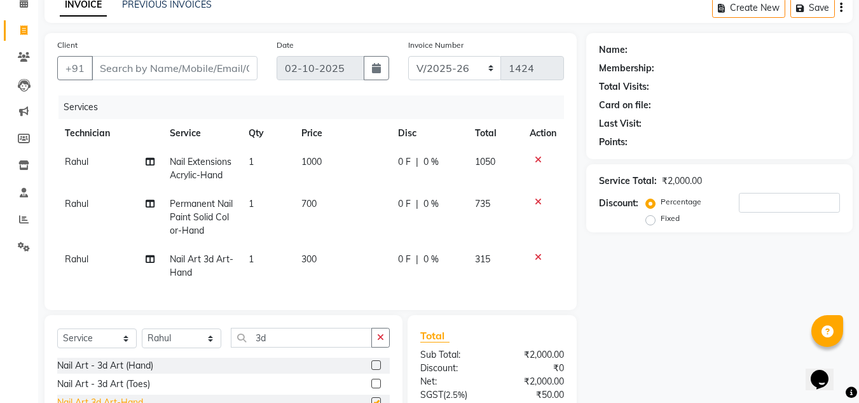
checkbox input "false"
click at [314, 251] on td "300" at bounding box center [342, 266] width 97 height 42
select select "68294"
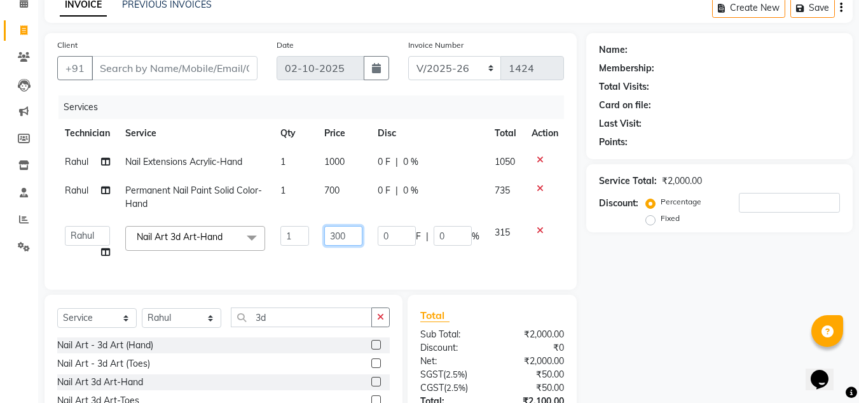
click at [347, 232] on input "300" at bounding box center [343, 236] width 38 height 20
type input "350"
click at [371, 271] on div "Services Technician Service Qty Price Disc Total Action Rahul Nail Extensions A…" at bounding box center [310, 185] width 507 height 181
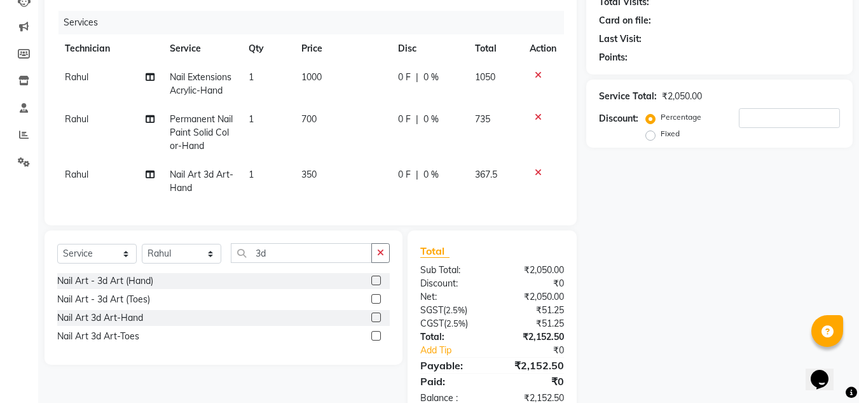
scroll to position [148, 0]
click at [280, 258] on input "3d" at bounding box center [301, 252] width 141 height 20
click at [251, 172] on span "1" at bounding box center [251, 173] width 5 height 11
select select "68294"
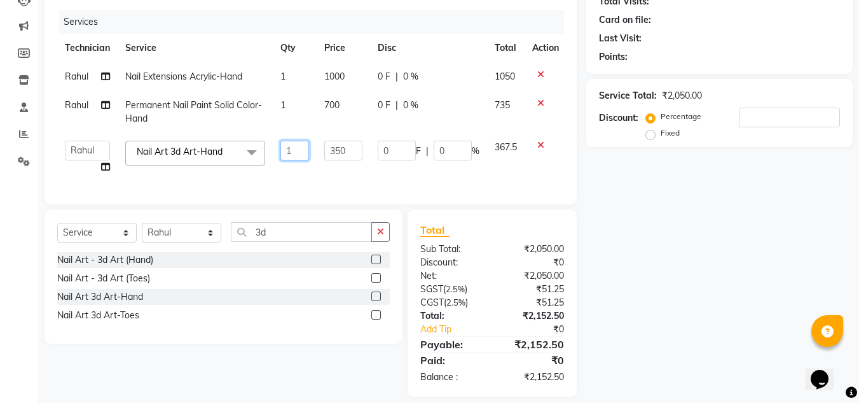
click at [293, 149] on input "1" at bounding box center [294, 151] width 29 height 20
type input "2"
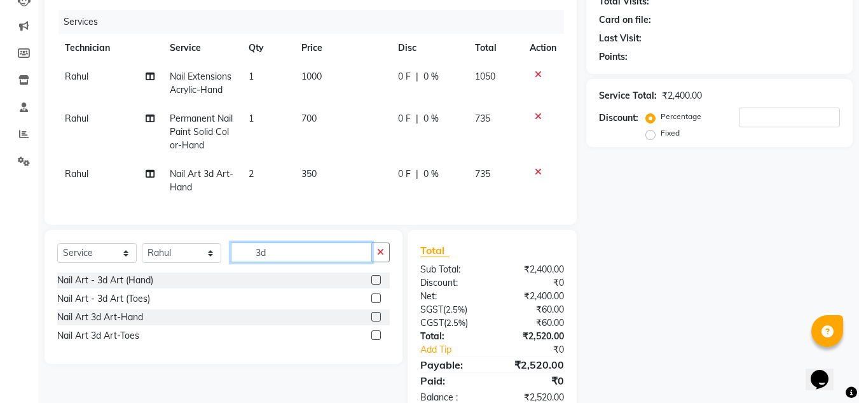
click at [281, 242] on div "Select Service Product Membership Package Voucher Prepaid Gift Card Select Tech…" at bounding box center [224, 297] width 358 height 134
type input "3"
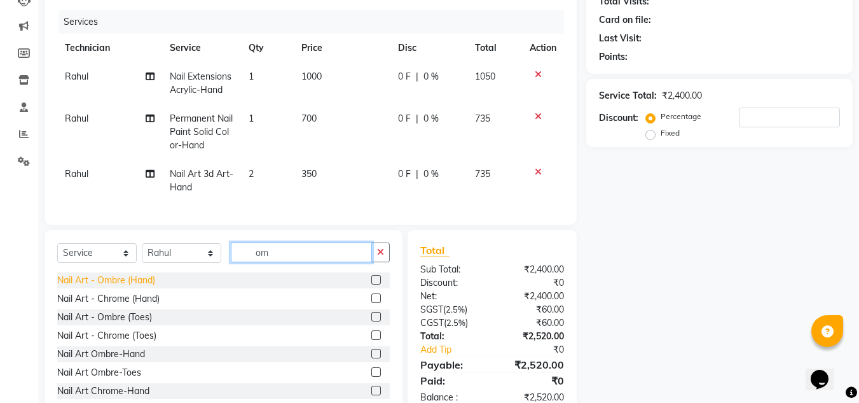
type input "om"
click at [120, 287] on div "Nail Art - Ombre (Hand)" at bounding box center [106, 279] width 98 height 13
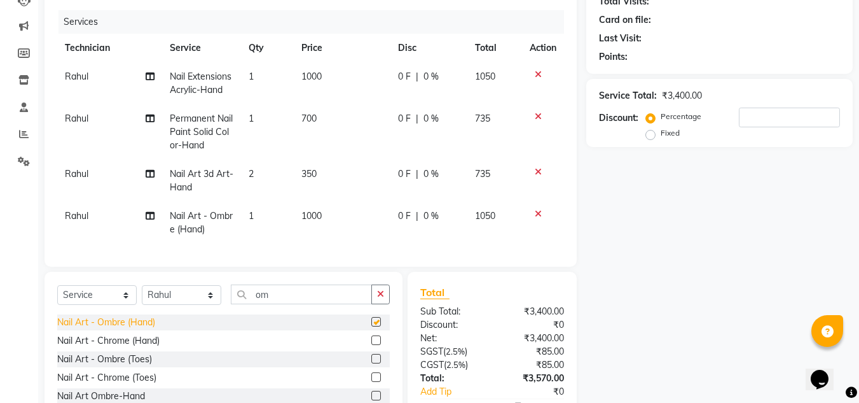
checkbox input "false"
click at [129, 347] on div "Nail Art - Chrome (Hand)" at bounding box center [108, 340] width 102 height 13
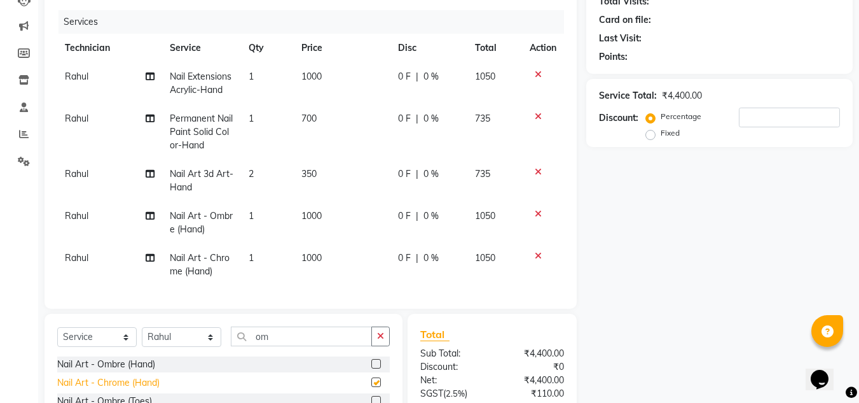
checkbox input "false"
click at [316, 258] on span "1000" at bounding box center [311, 257] width 20 height 11
select select "68294"
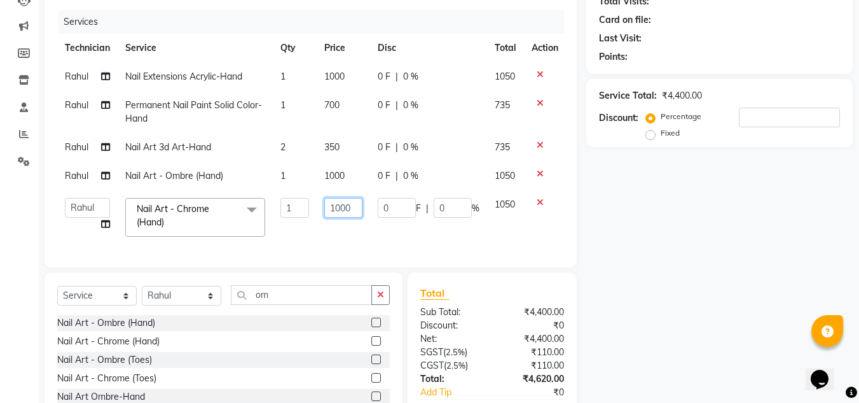
click at [357, 209] on input "1000" at bounding box center [343, 208] width 38 height 20
type input "1"
type input "400"
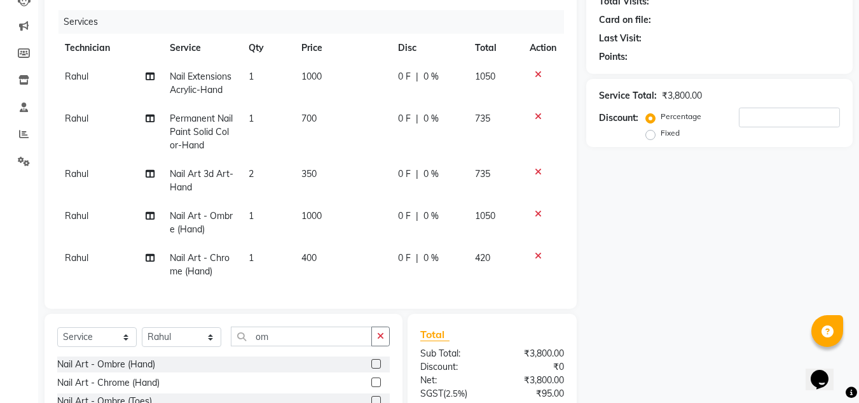
click at [348, 177] on tbody "Rahul Nail Extensions Acrylic-Hand 1 1000 0 F | 0 % 1050 Rahul Permanent Nail P…" at bounding box center [310, 173] width 507 height 223
click at [319, 218] on span "1000" at bounding box center [311, 215] width 20 height 11
select select "68294"
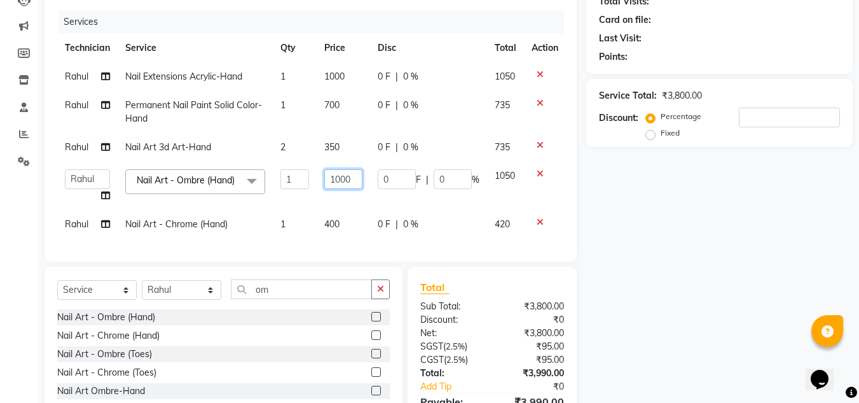
click at [358, 183] on input "1000" at bounding box center [343, 179] width 38 height 20
type input "1"
type input "400"
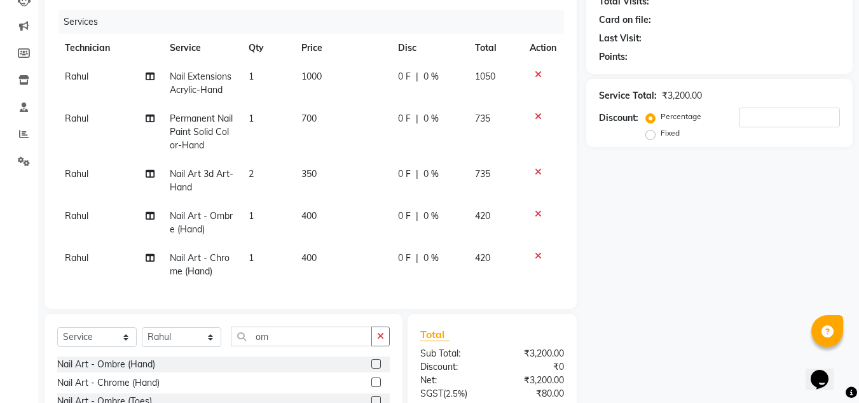
click at [359, 217] on tbody "Rahul Nail Extensions Acrylic-Hand 1 1000 0 F | 0 % 1050 Rahul Permanent Nail P…" at bounding box center [310, 173] width 507 height 223
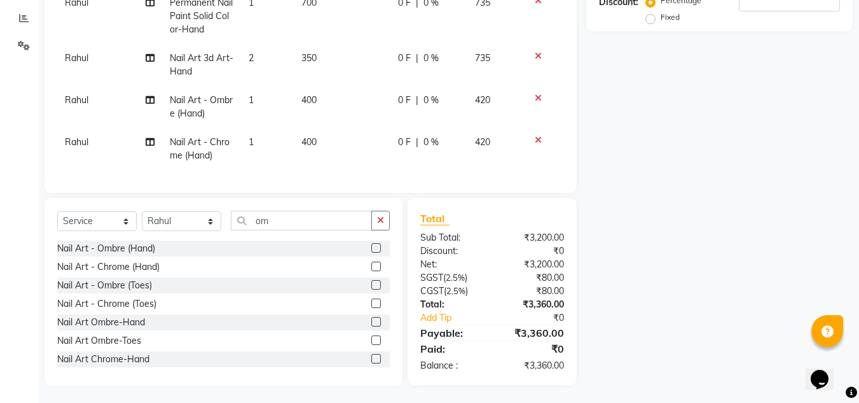
scroll to position [270, 0]
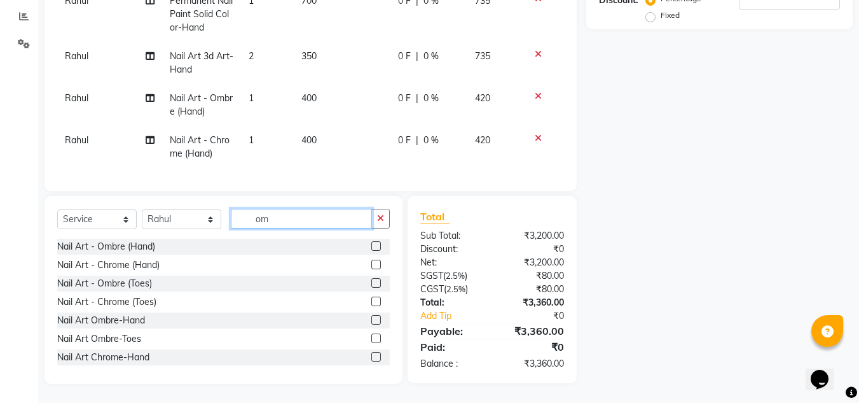
click at [287, 219] on input "om" at bounding box center [301, 219] width 141 height 20
type input "o"
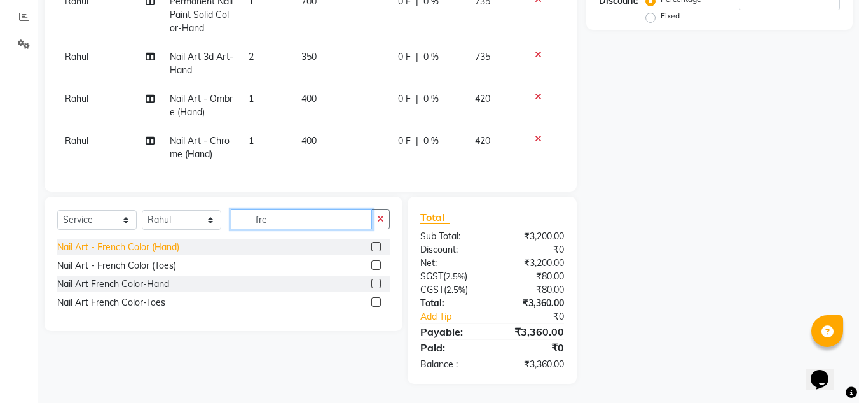
type input "fre"
click at [141, 252] on div "Nail Art - French Color (Hand)" at bounding box center [118, 246] width 122 height 13
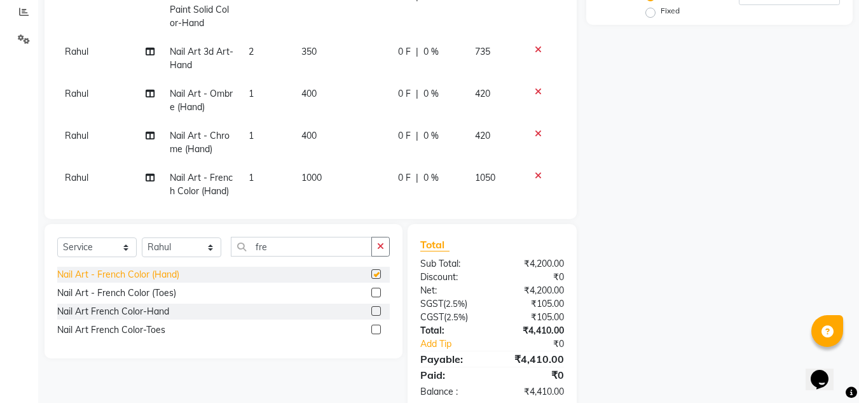
checkbox input "false"
click at [300, 245] on input "fre" at bounding box center [301, 247] width 141 height 20
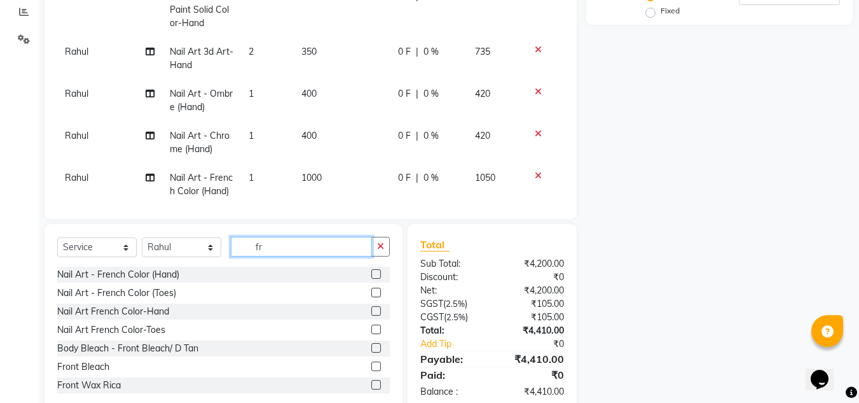
type input "f"
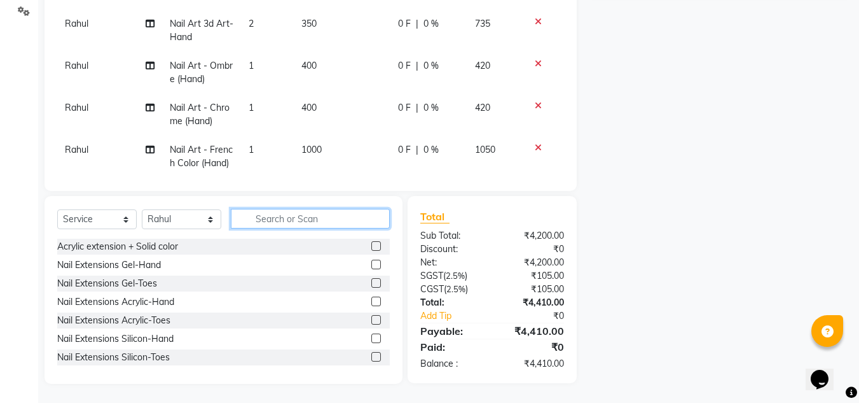
scroll to position [32, 0]
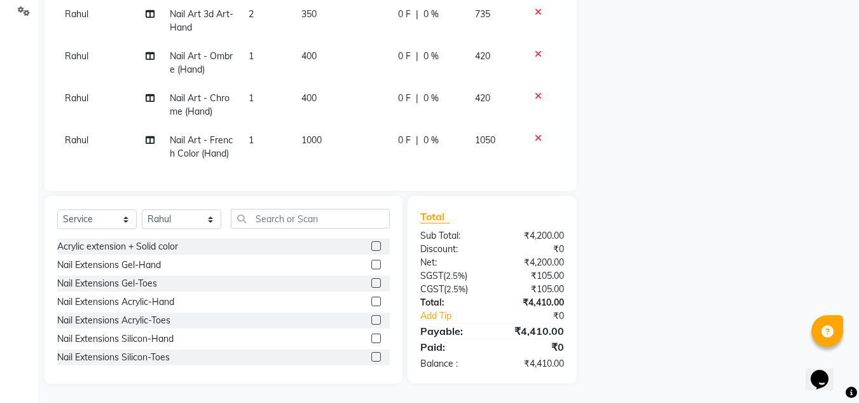
click at [312, 134] on span "1000" at bounding box center [311, 139] width 20 height 11
select select "68294"
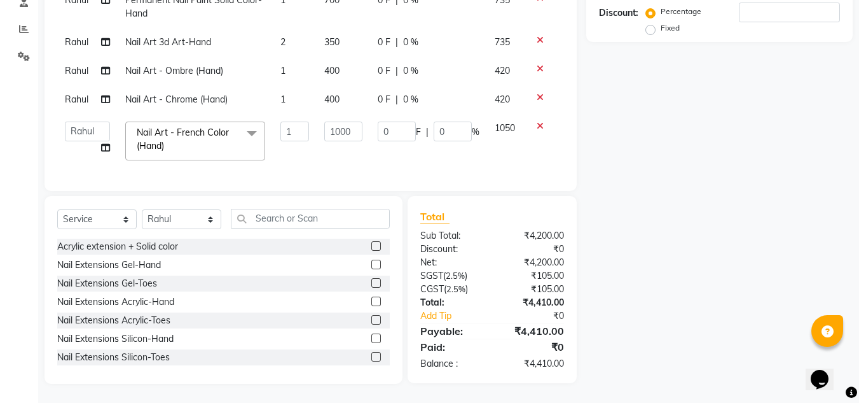
scroll to position [0, 0]
click at [352, 122] on input "1000" at bounding box center [343, 131] width 38 height 20
type input "1"
type input "200"
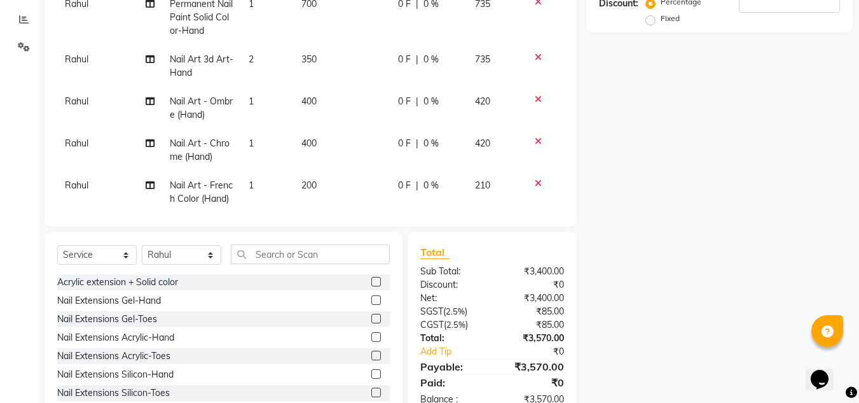
click at [362, 149] on tbody "Rahul Nail Extensions Acrylic-Hand 1 1000 0 F | 0 % 1050 Rahul Permanent Nail P…" at bounding box center [310, 80] width 507 height 265
click at [310, 179] on span "200" at bounding box center [308, 184] width 15 height 11
select select "68294"
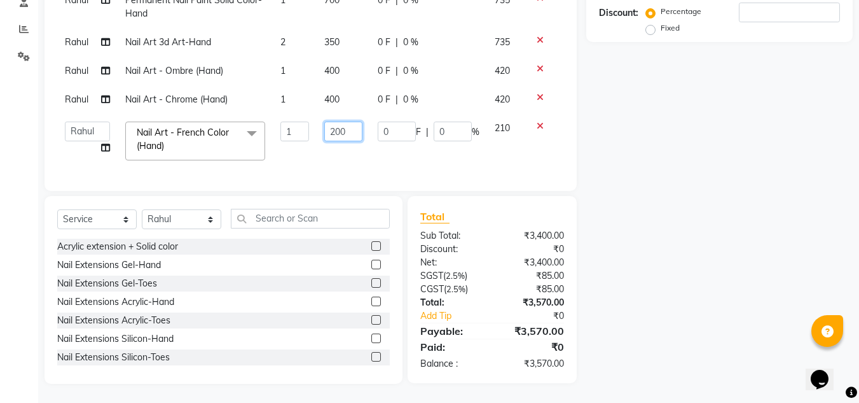
click at [354, 122] on input "200" at bounding box center [343, 131] width 38 height 20
type input "2"
type input "300"
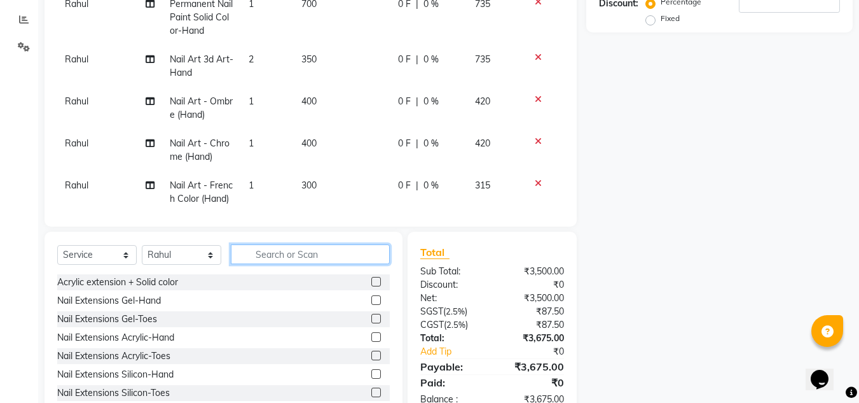
click at [326, 216] on div "Client +91 Date 02-10-2025 Invoice Number RED/2025-26 BTH/2025-26 V/2025 V/2025…" at bounding box center [310, 126] width 551 height 586
click at [288, 253] on input "text" at bounding box center [310, 254] width 159 height 20
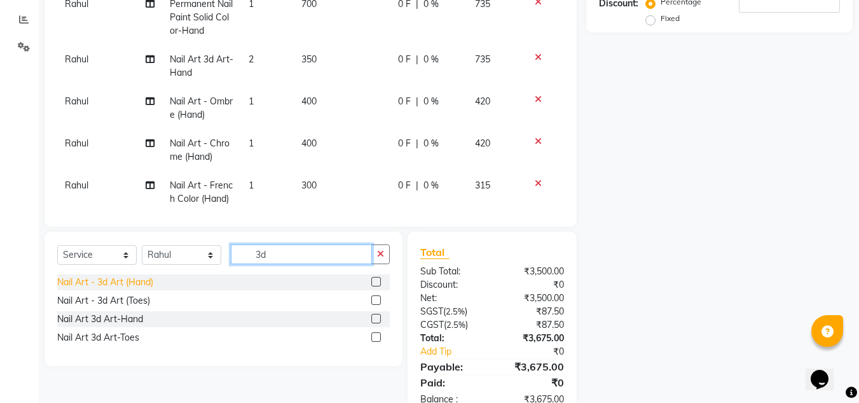
type input "3d"
click at [142, 282] on div "Nail Art - 3d Art (Hand)" at bounding box center [105, 281] width 96 height 13
checkbox input "false"
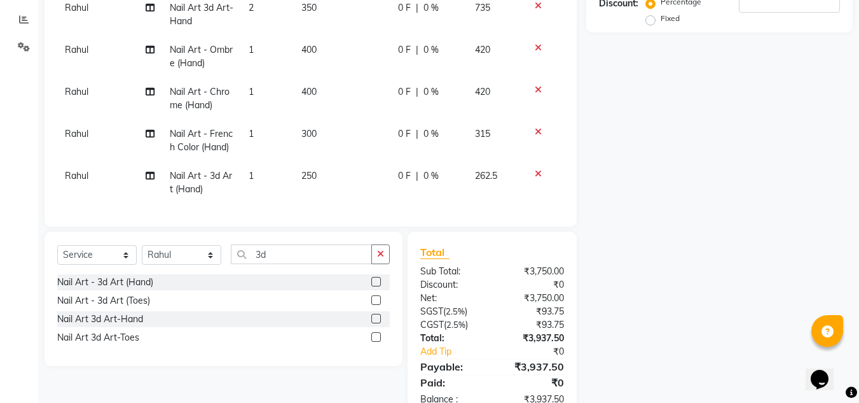
click at [251, 170] on td "1" at bounding box center [267, 183] width 53 height 42
select select "68294"
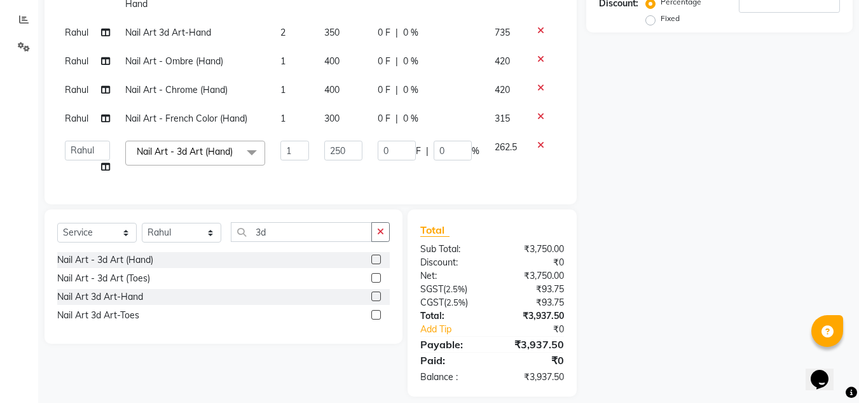
scroll to position [0, 0]
click at [296, 150] on input "1" at bounding box center [294, 151] width 29 height 20
type input "2"
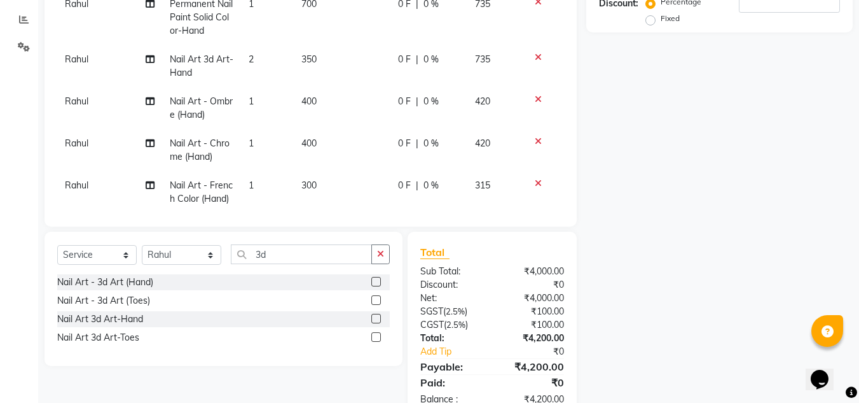
click at [313, 173] on tbody "Rahul Nail Extensions Acrylic-Hand 1 1000 0 F | 0 % 1050 Rahul Permanent Nail P…" at bounding box center [310, 101] width 507 height 307
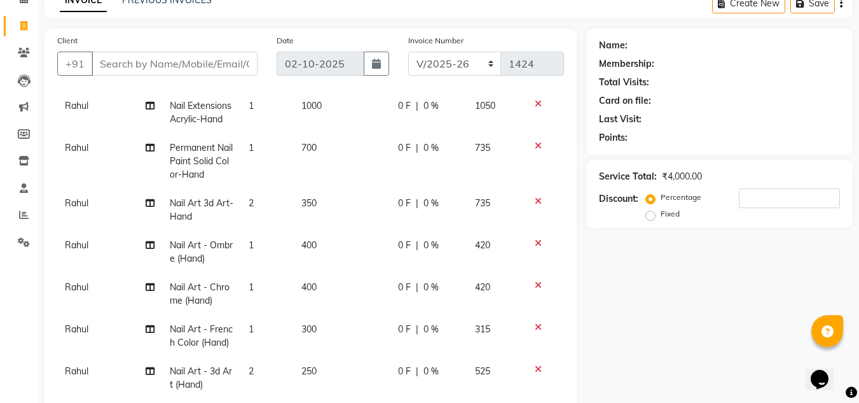
scroll to position [49, 0]
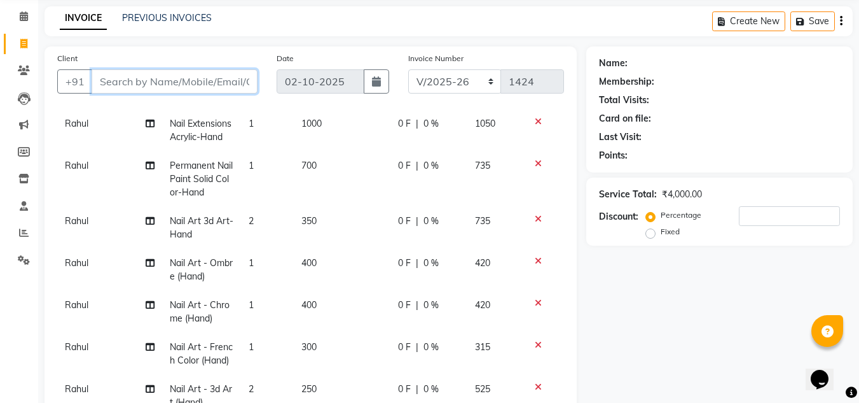
click at [169, 81] on input "Client" at bounding box center [175, 81] width 166 height 24
type input "s"
type input "0"
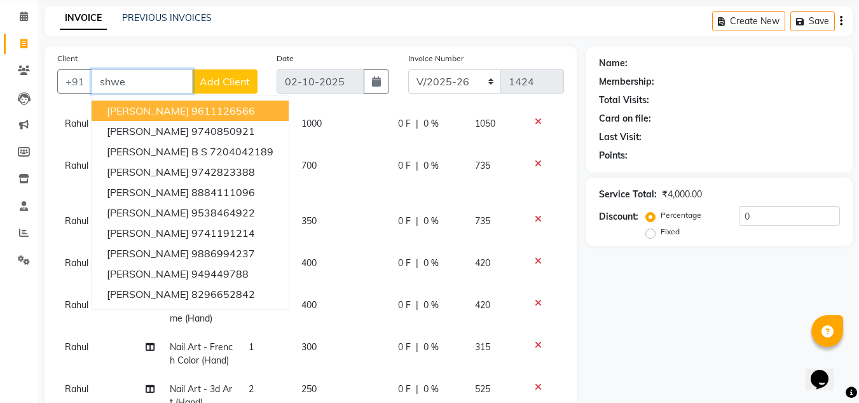
click at [122, 79] on input "shwe" at bounding box center [142, 81] width 101 height 24
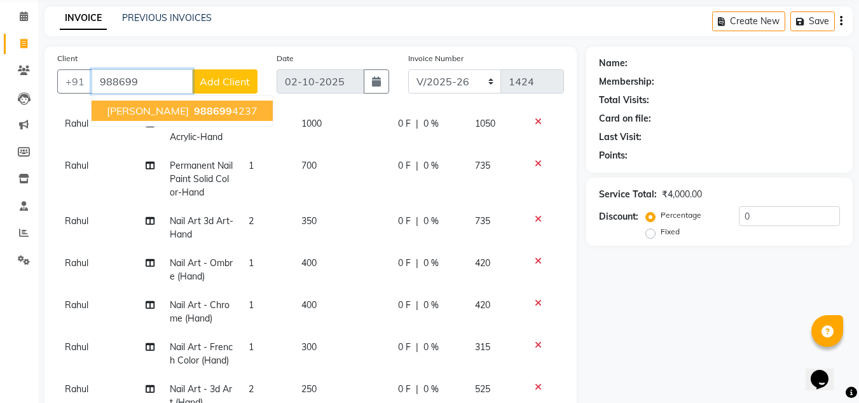
click at [194, 110] on span "988699" at bounding box center [213, 110] width 38 height 13
type input "9886994237"
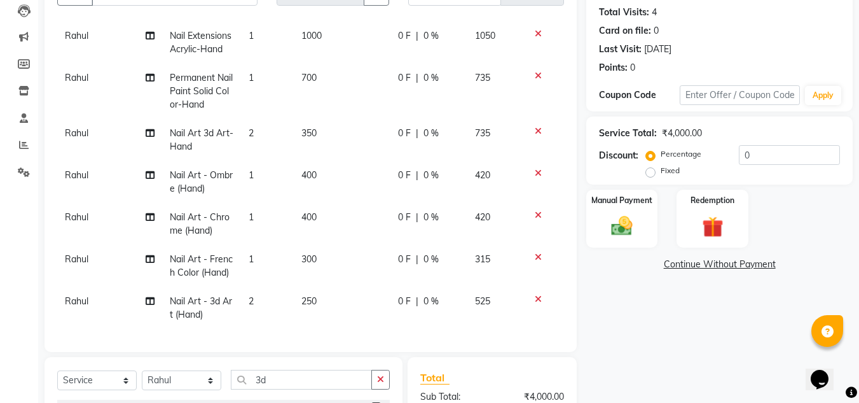
scroll to position [138, 0]
click at [747, 160] on input "0" at bounding box center [789, 154] width 101 height 20
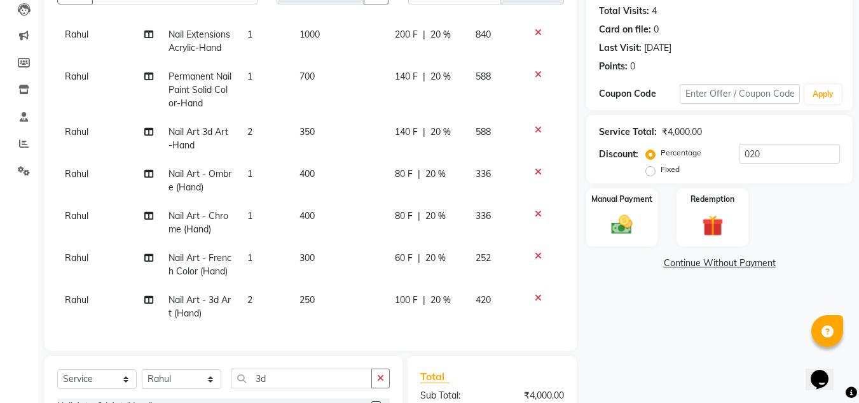
click at [792, 208] on div "Manual Payment Redemption" at bounding box center [720, 217] width 286 height 58
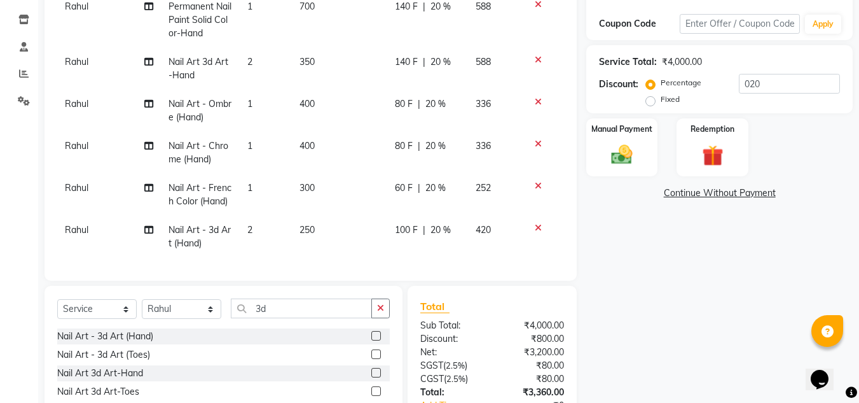
scroll to position [197, 0]
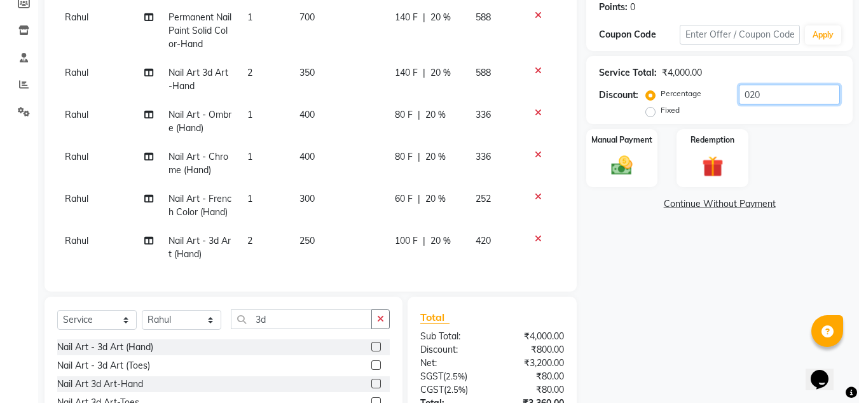
click at [784, 92] on input "020" at bounding box center [789, 95] width 101 height 20
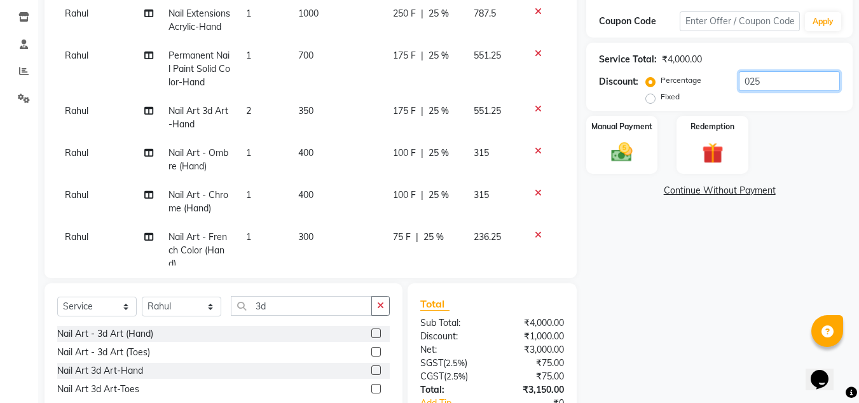
scroll to position [297, 0]
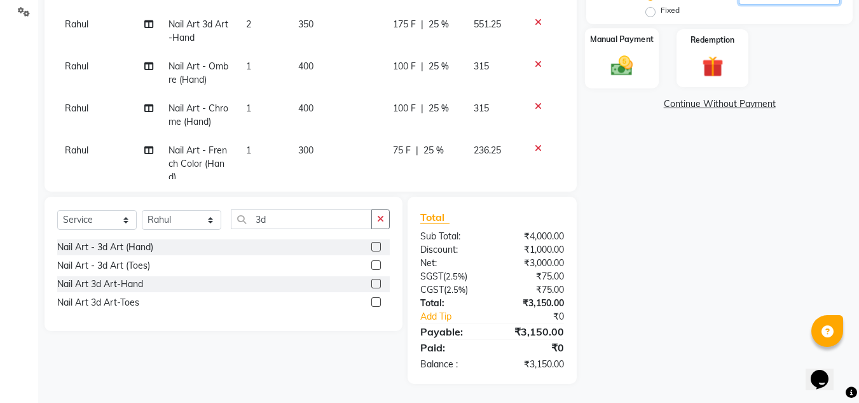
type input "025"
click at [609, 63] on img at bounding box center [622, 65] width 36 height 25
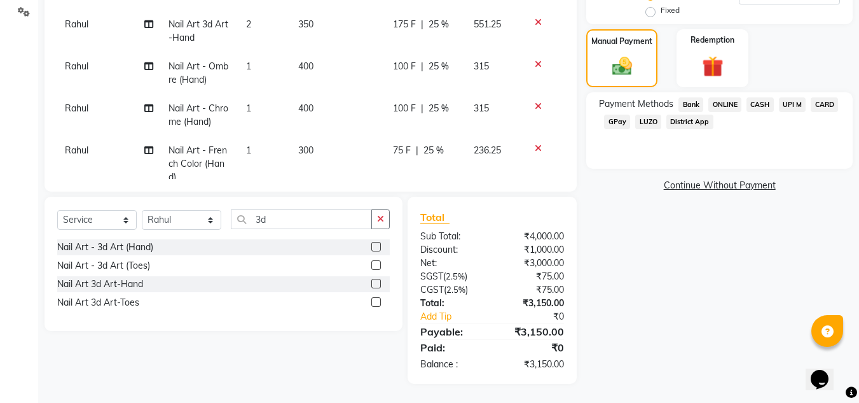
click at [764, 106] on span "CASH" at bounding box center [760, 104] width 27 height 15
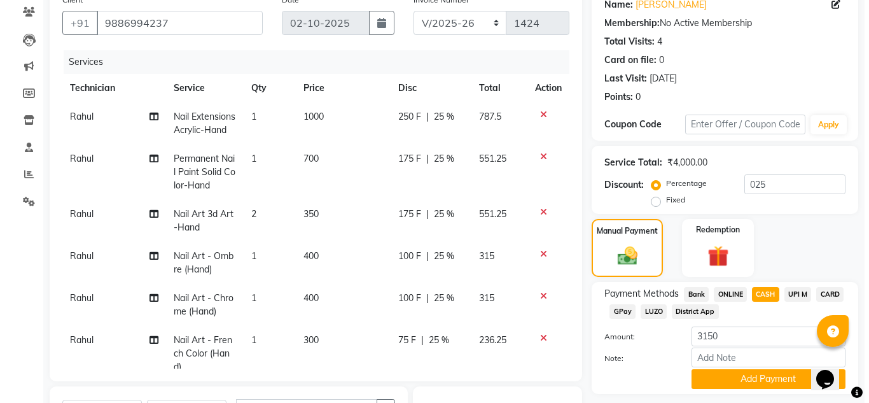
scroll to position [0, 0]
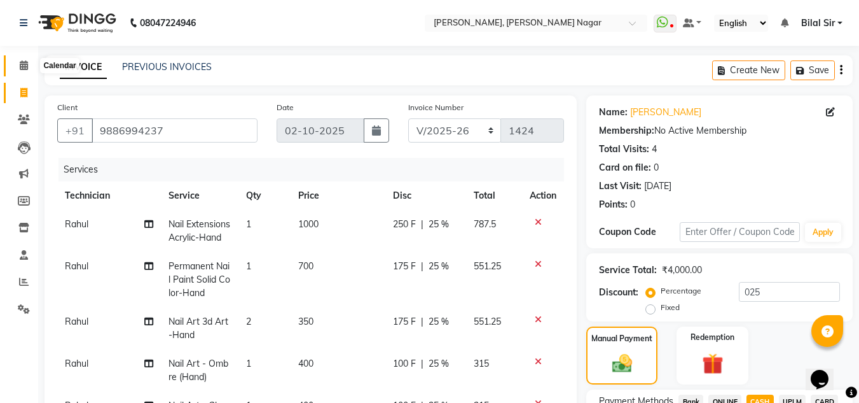
click at [17, 68] on span at bounding box center [24, 66] width 22 height 15
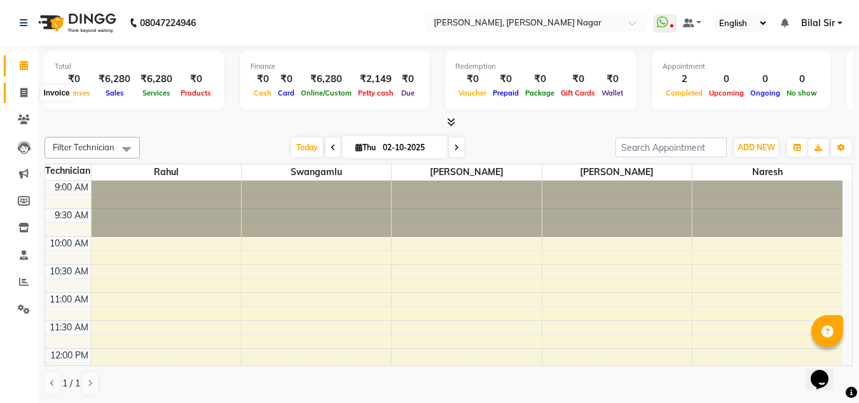
click at [14, 94] on span at bounding box center [24, 93] width 22 height 15
select select "service"
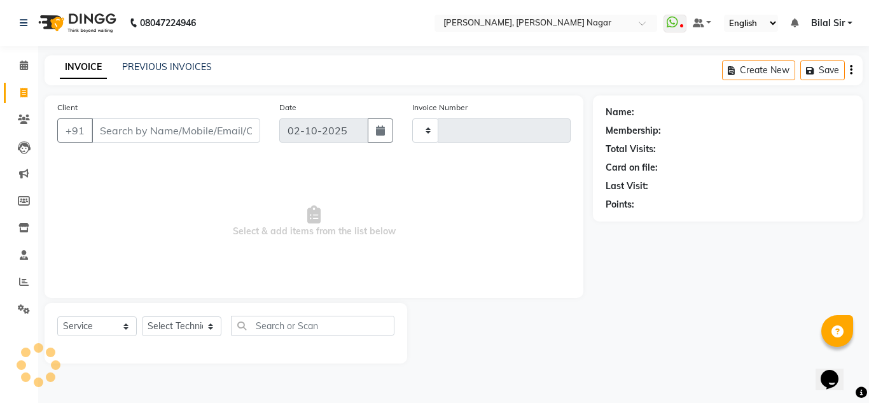
type input "9"
type input "1424"
type input "99"
select select "7686"
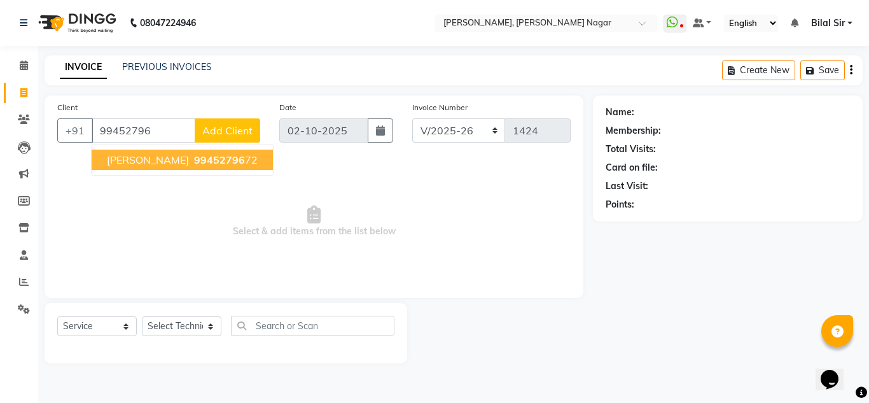
click at [194, 162] on span "99452796" at bounding box center [219, 159] width 51 height 13
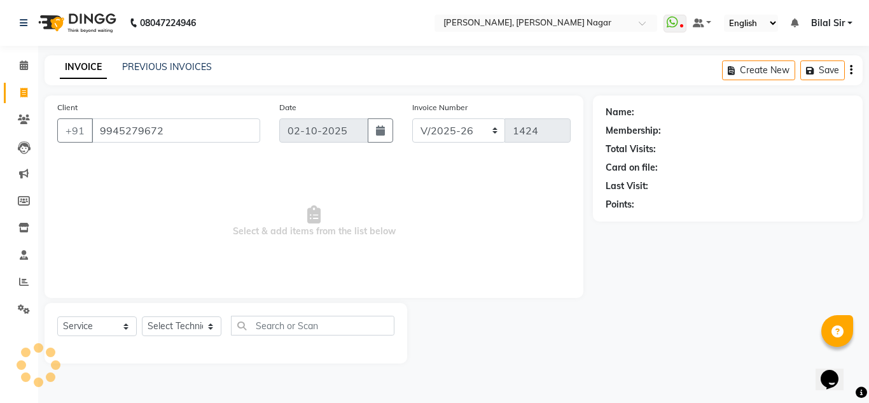
type input "9945279672"
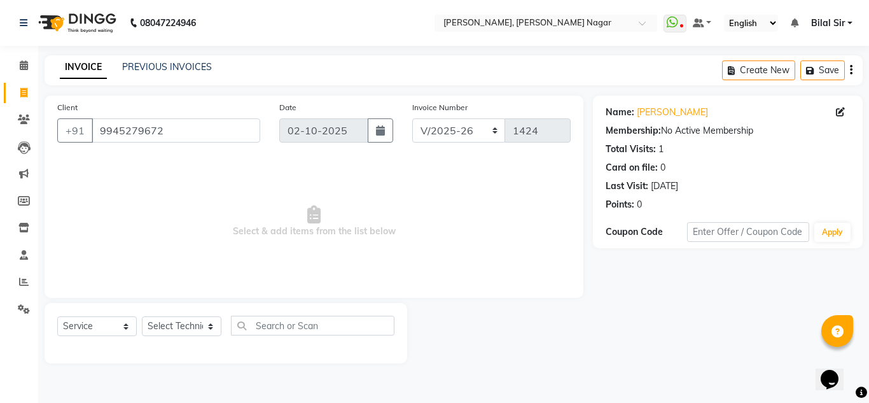
click at [834, 117] on div "Name: Parveen" at bounding box center [727, 112] width 244 height 13
click at [839, 115] on icon at bounding box center [840, 111] width 9 height 9
select select "21"
select select "[DEMOGRAPHIC_DATA]"
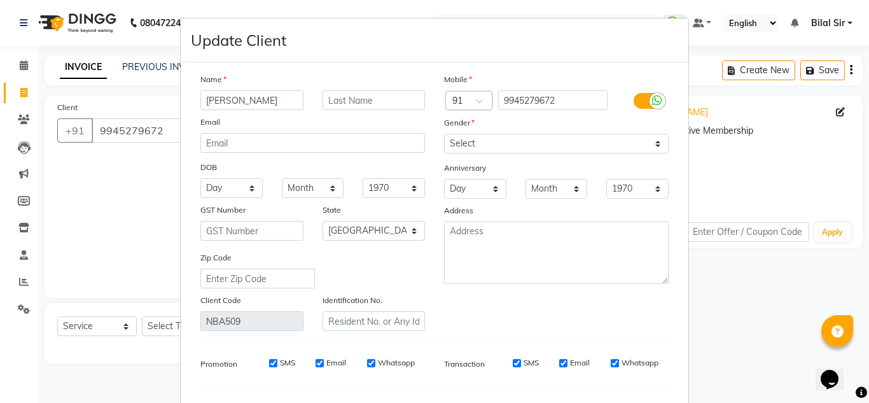
click at [249, 98] on input "PARVEEN" at bounding box center [251, 100] width 103 height 20
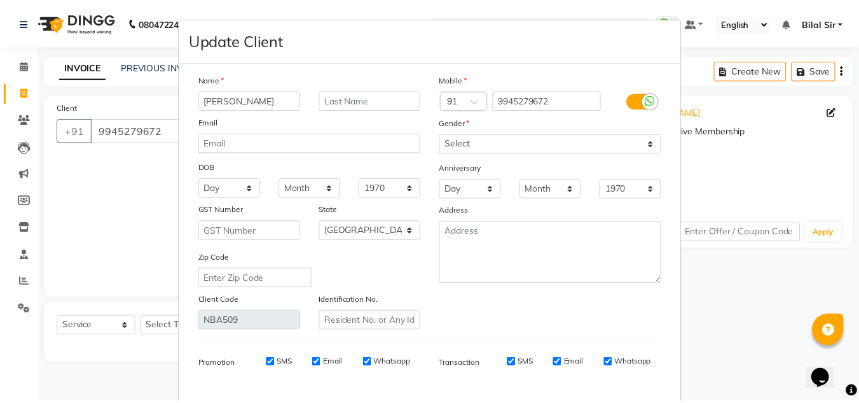
scroll to position [162, 0]
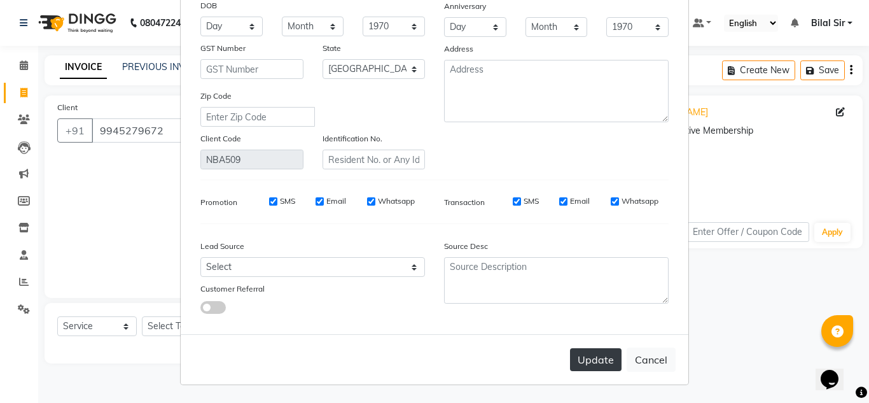
type input "Shruthi"
click at [578, 352] on button "Update" at bounding box center [596, 359] width 52 height 23
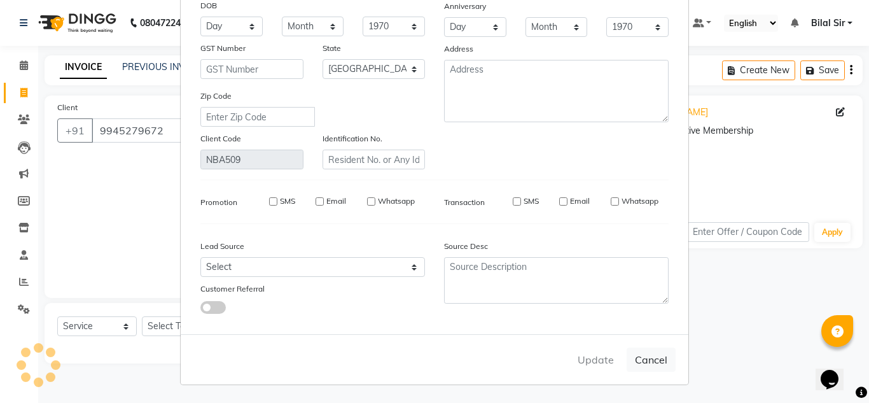
select select
select select "null"
select select
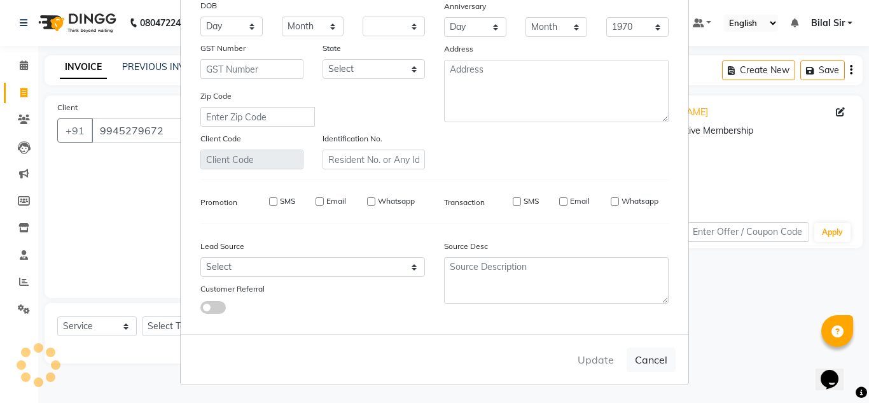
select select
checkbox input "false"
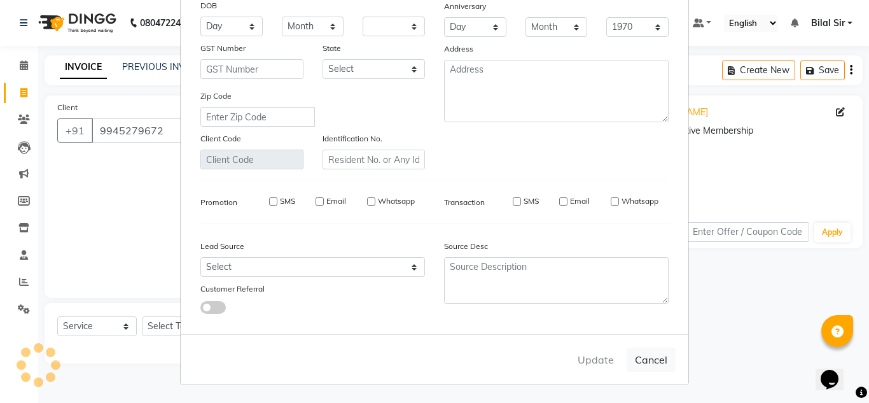
checkbox input "false"
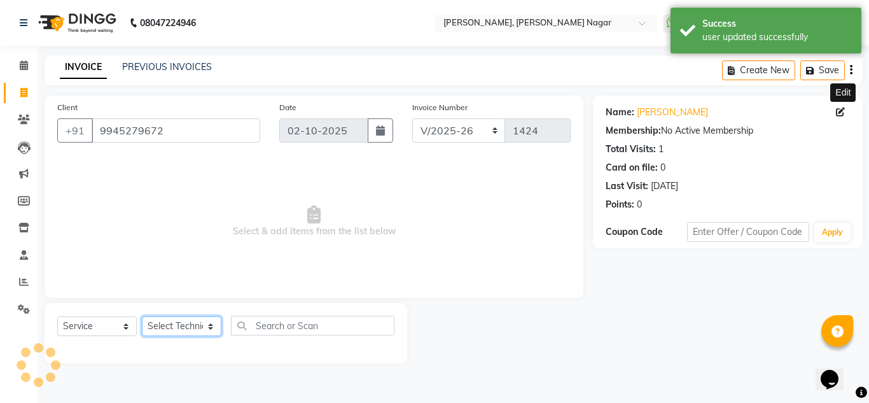
click at [162, 333] on select "Select Technician [PERSON_NAME] [PERSON_NAME] [PERSON_NAME] Manager [PERSON_NAM…" at bounding box center [181, 326] width 79 height 20
select select "81677"
click at [142, 316] on select "Select Technician [PERSON_NAME] [PERSON_NAME] [PERSON_NAME] Manager [PERSON_NAM…" at bounding box center [181, 326] width 79 height 20
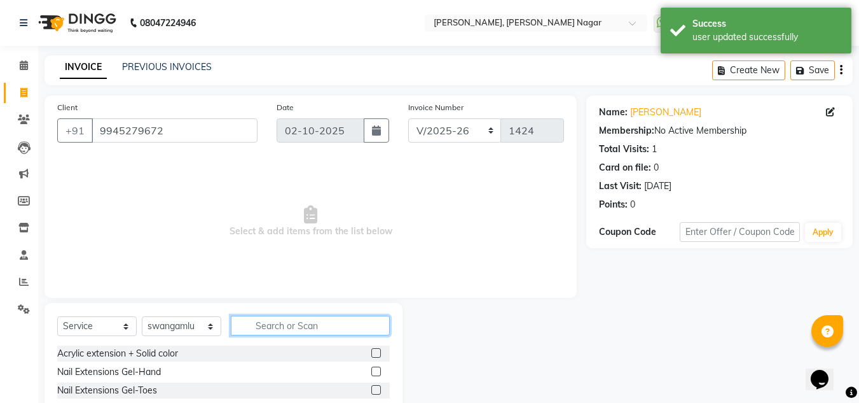
click at [266, 328] on input "text" at bounding box center [310, 325] width 159 height 20
type input "chr"
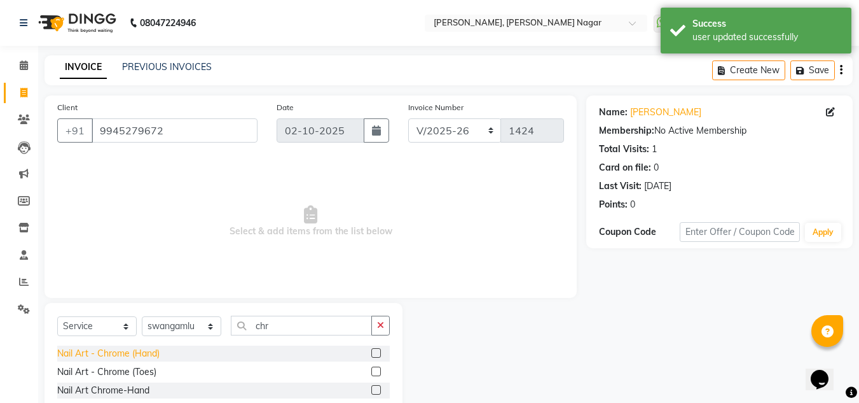
click at [139, 349] on div "Nail Art - Chrome (Hand)" at bounding box center [108, 353] width 102 height 13
checkbox input "false"
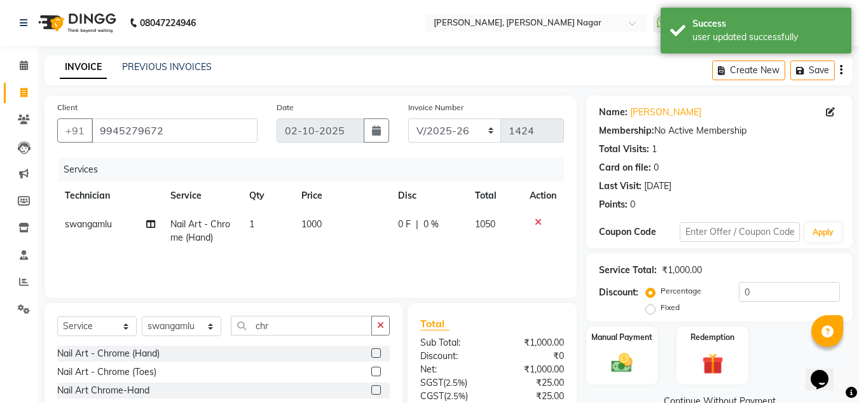
scroll to position [76, 0]
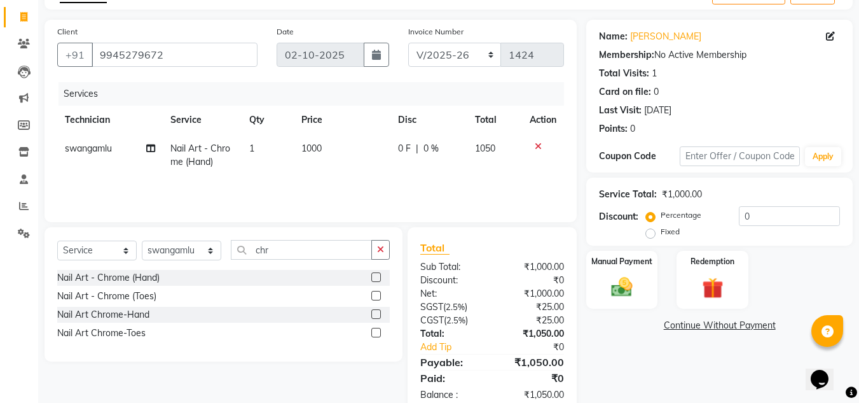
click at [763, 196] on div "Service Total: ₹1,000.00" at bounding box center [719, 194] width 241 height 13
click at [763, 207] on input "0" at bounding box center [789, 216] width 101 height 20
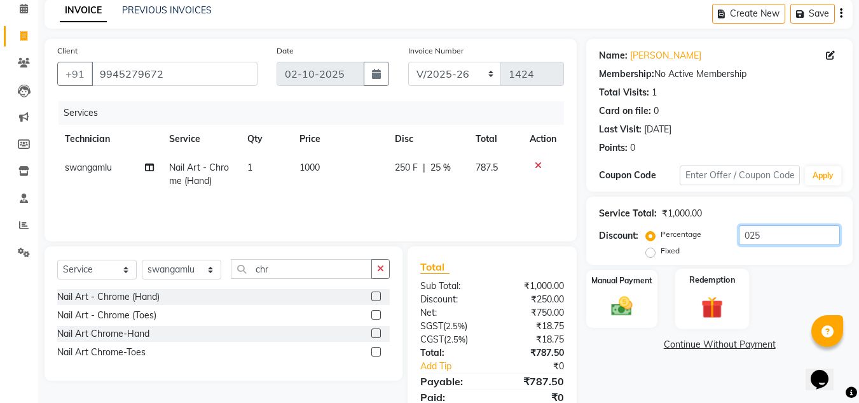
scroll to position [0, 0]
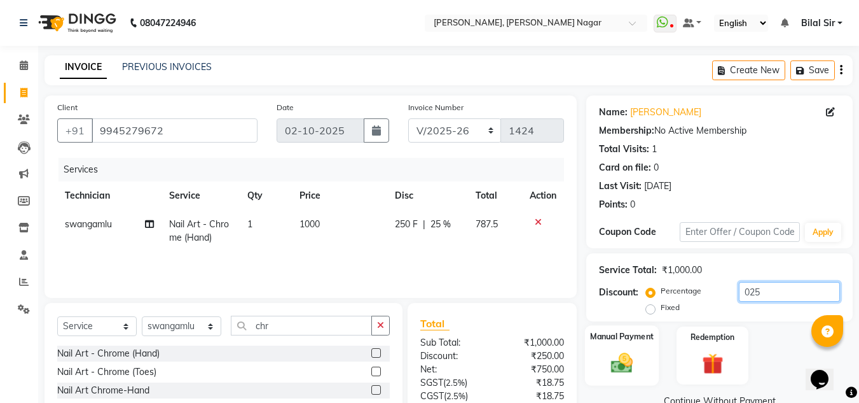
type input "025"
click at [630, 332] on label "Manual Payment" at bounding box center [622, 336] width 64 height 12
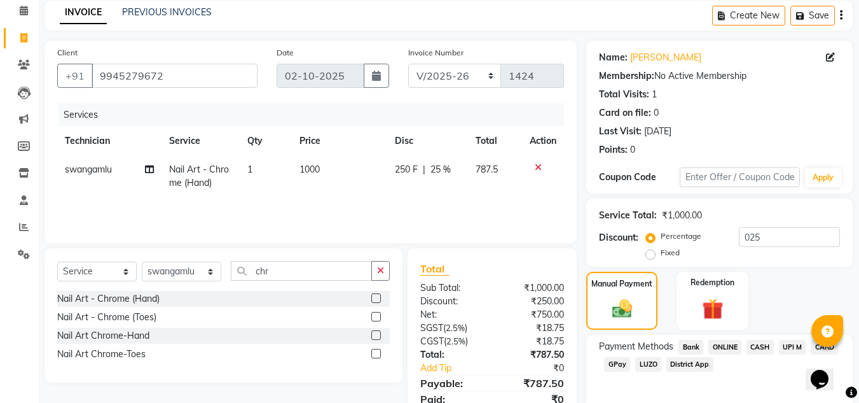
scroll to position [108, 0]
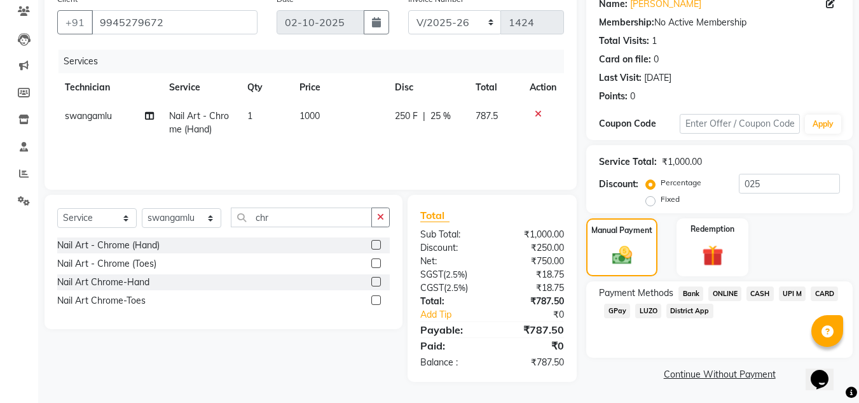
click at [734, 293] on span "ONLINE" at bounding box center [724, 293] width 33 height 15
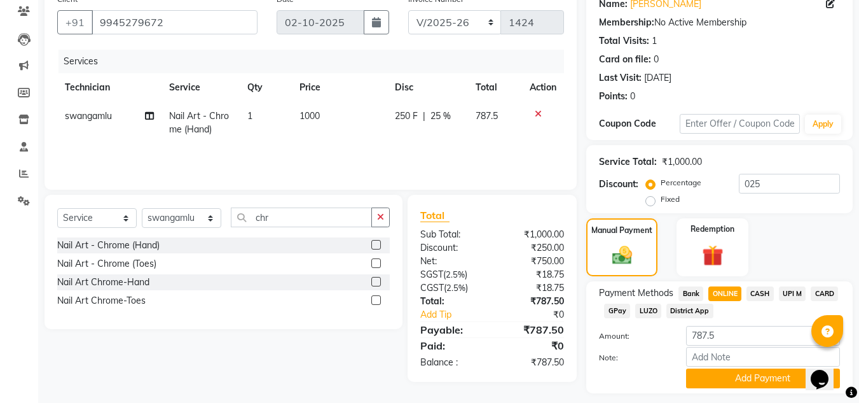
scroll to position [144, 0]
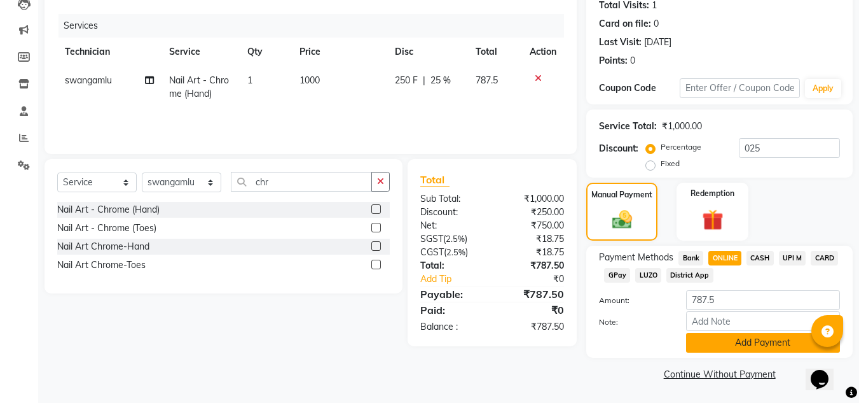
click at [739, 338] on button "Add Payment" at bounding box center [763, 343] width 154 height 20
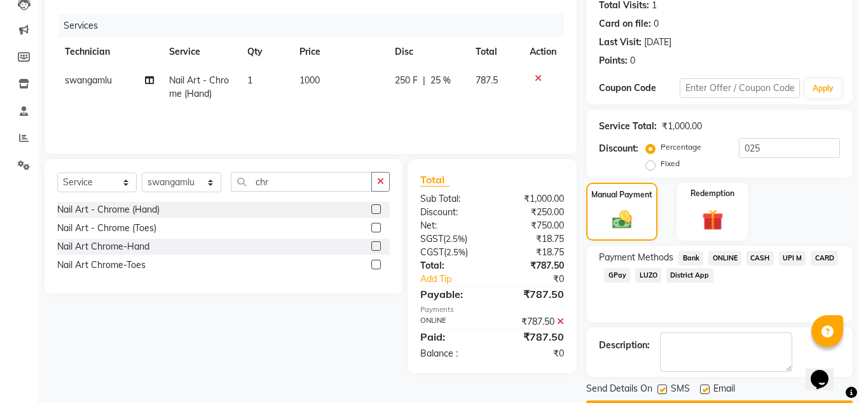
scroll to position [180, 0]
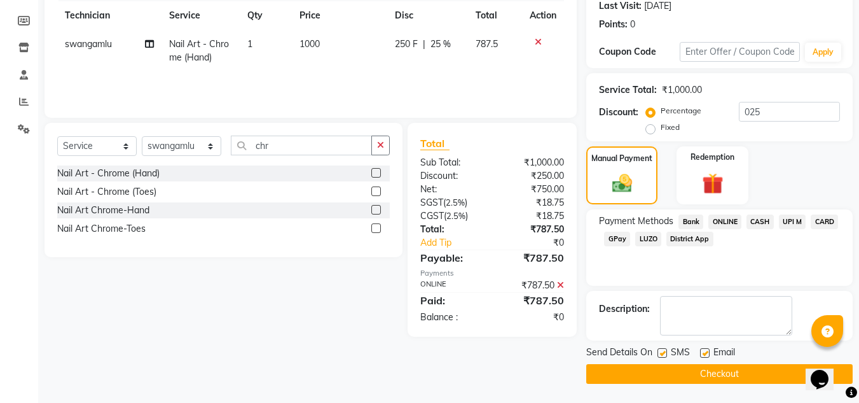
click at [654, 376] on button "Checkout" at bounding box center [719, 374] width 266 height 20
